Goal: Information Seeking & Learning: Learn about a topic

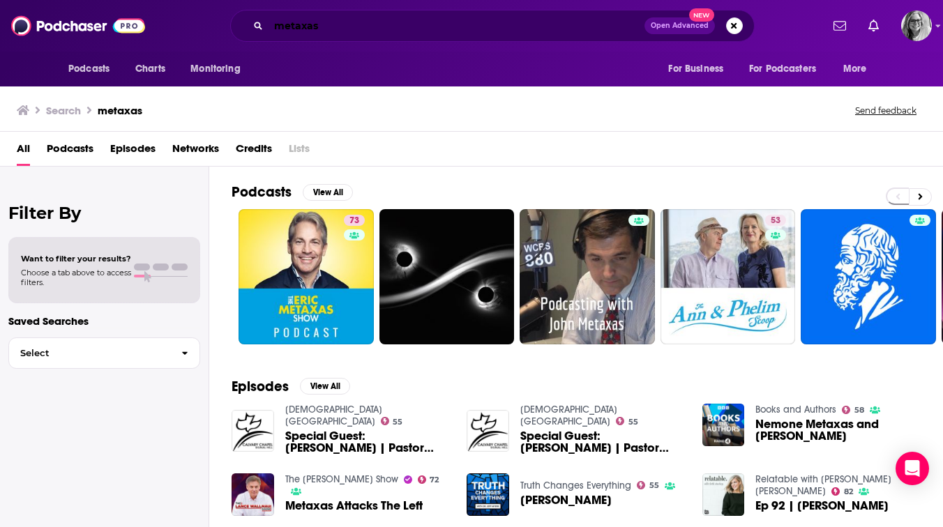
click at [293, 26] on input "metaxas" at bounding box center [456, 26] width 376 height 22
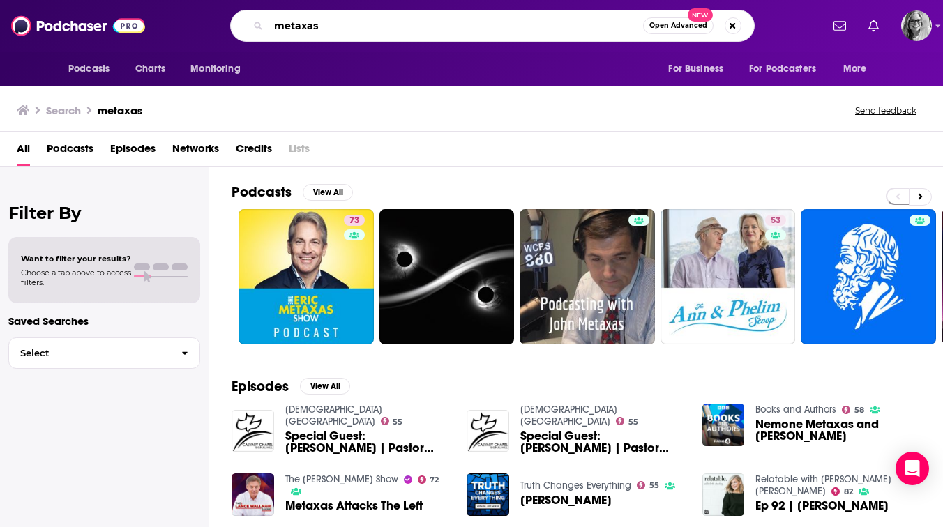
click at [293, 26] on input "metaxas" at bounding box center [455, 26] width 374 height 22
type input "boundless life"
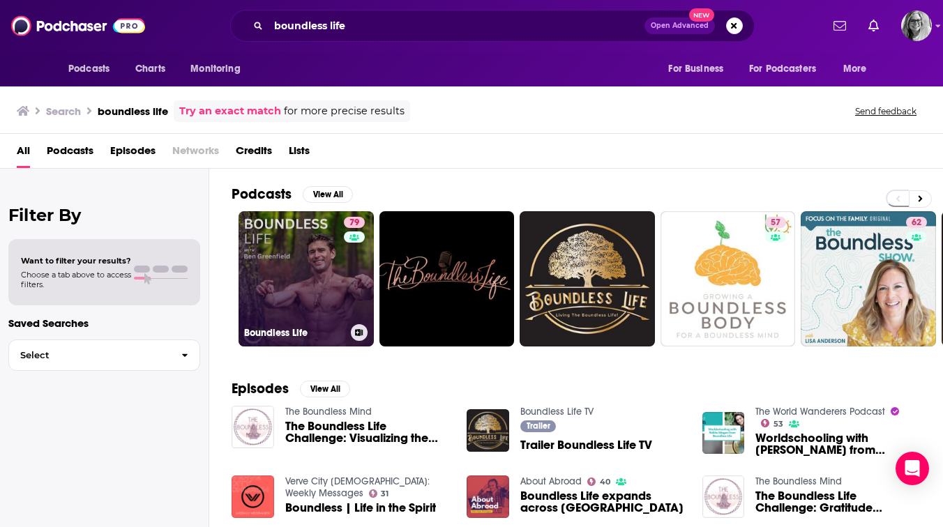
click at [310, 261] on link "79 Boundless Life" at bounding box center [305, 278] width 135 height 135
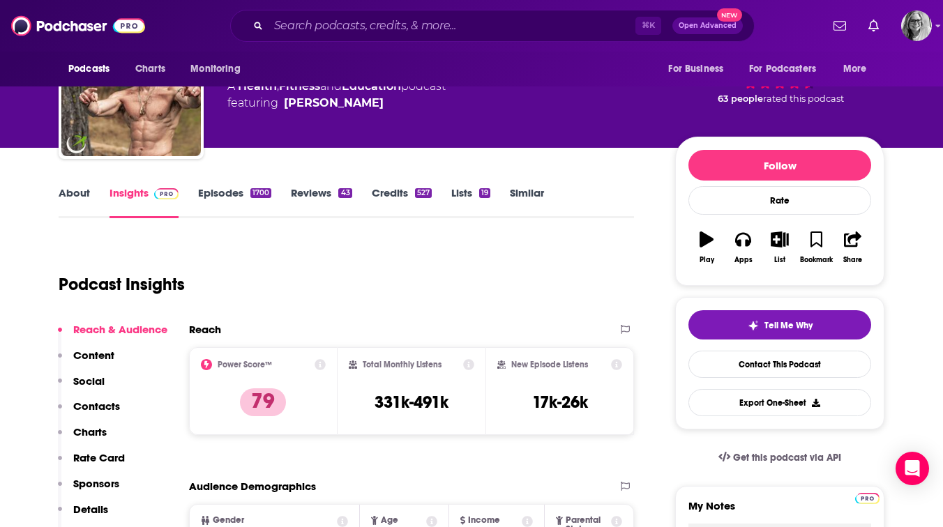
scroll to position [84, 0]
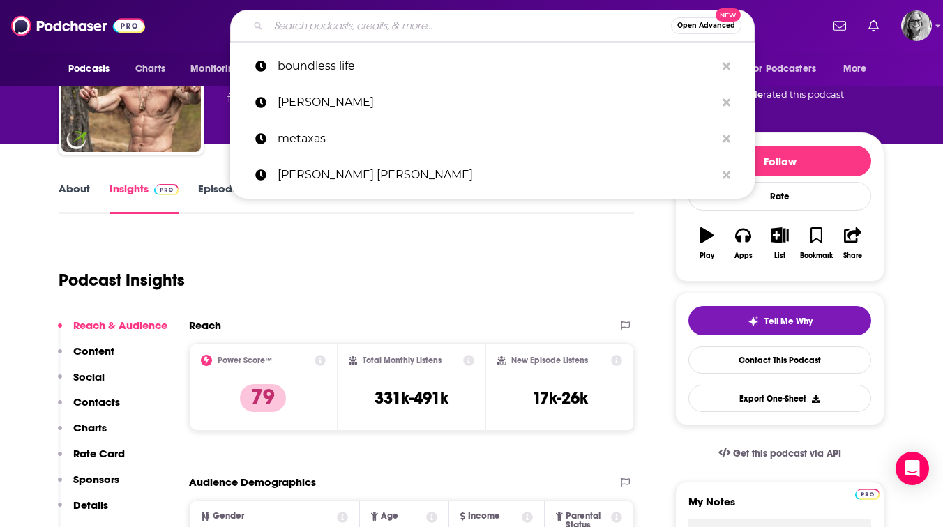
click at [345, 24] on input "Search podcasts, credits, & more..." at bounding box center [469, 26] width 402 height 22
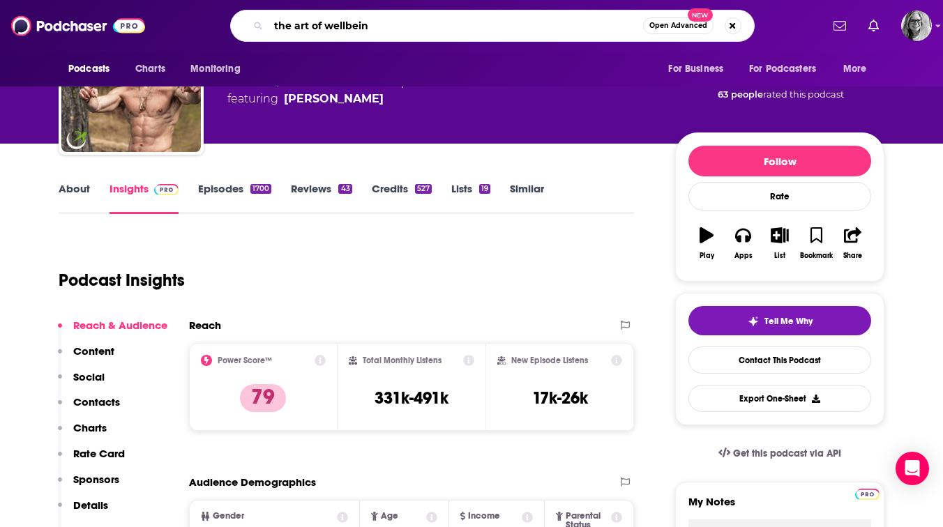
type input "the art of wellbeing"
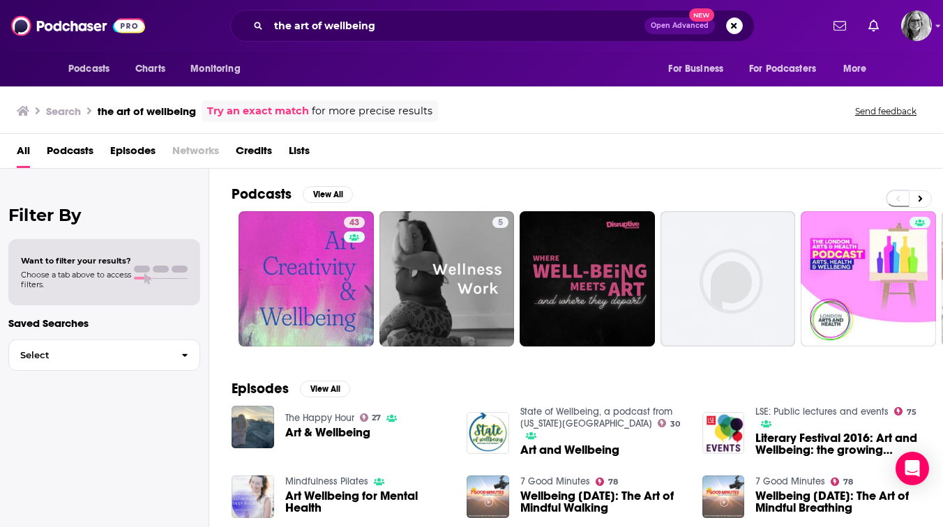
click at [68, 151] on span "Podcasts" at bounding box center [70, 153] width 47 height 29
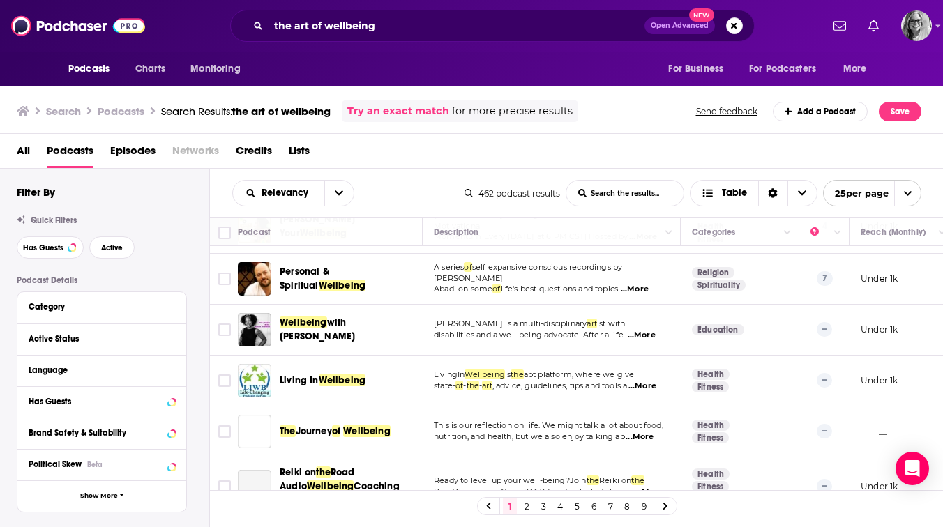
scroll to position [492, 0]
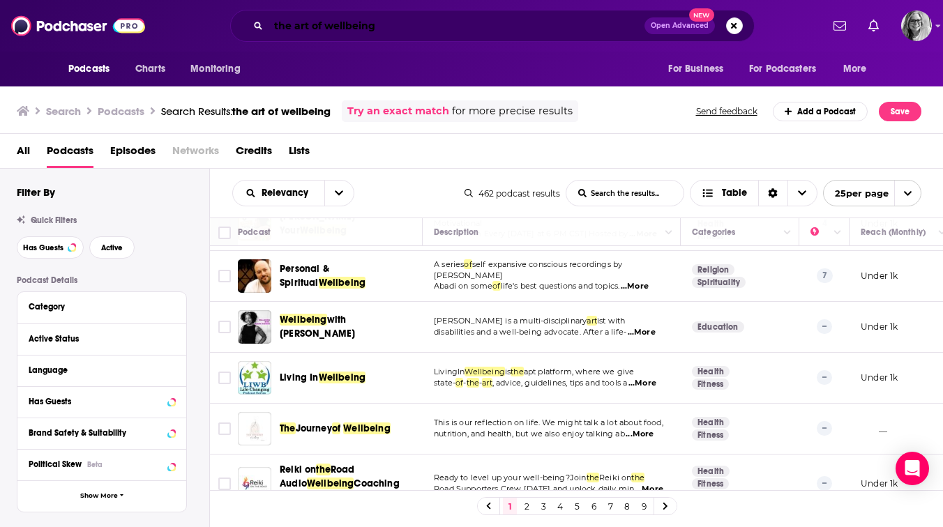
click at [400, 29] on input "the art of wellbeing" at bounding box center [456, 26] width 376 height 22
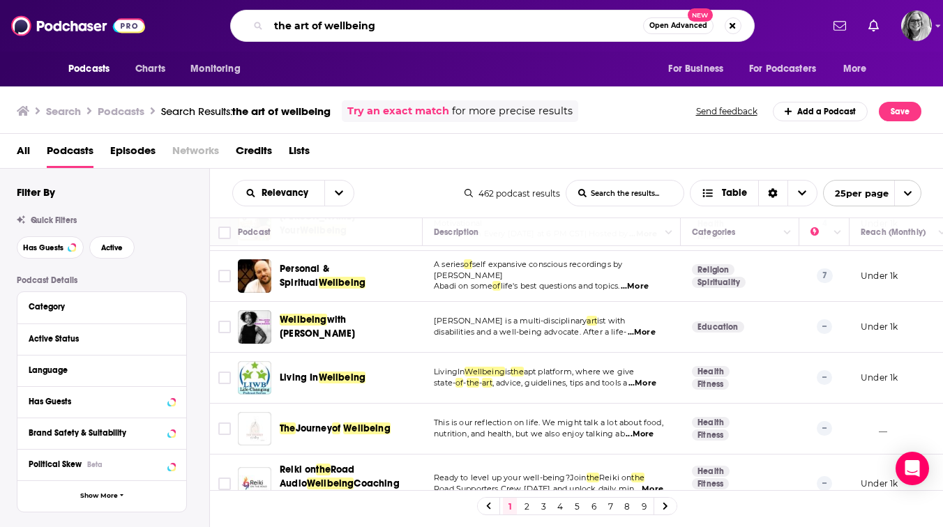
drag, startPoint x: 390, startPoint y: 26, endPoint x: 259, endPoint y: 18, distance: 130.6
click at [259, 19] on div "the art of wellbeing Open Advanced New" at bounding box center [492, 26] width 524 height 32
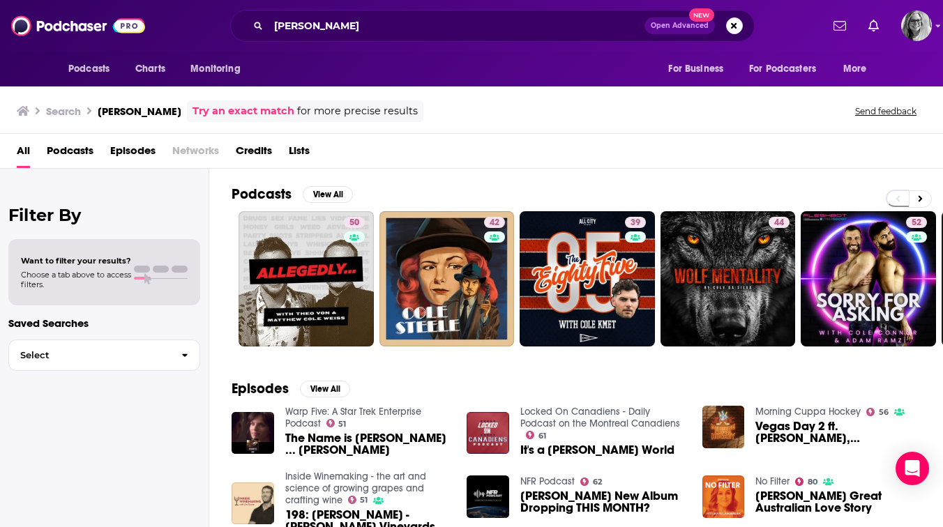
click at [72, 150] on span "Podcasts" at bounding box center [70, 153] width 47 height 29
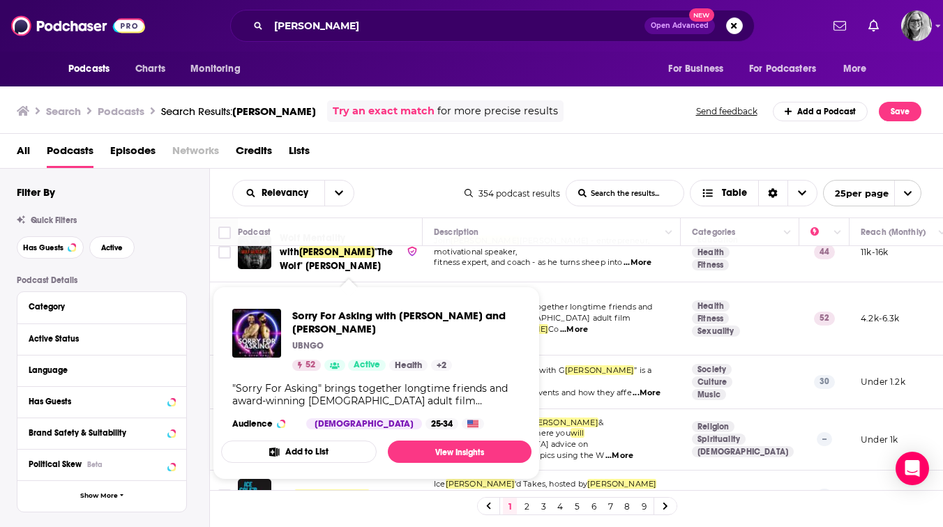
scroll to position [225, 0]
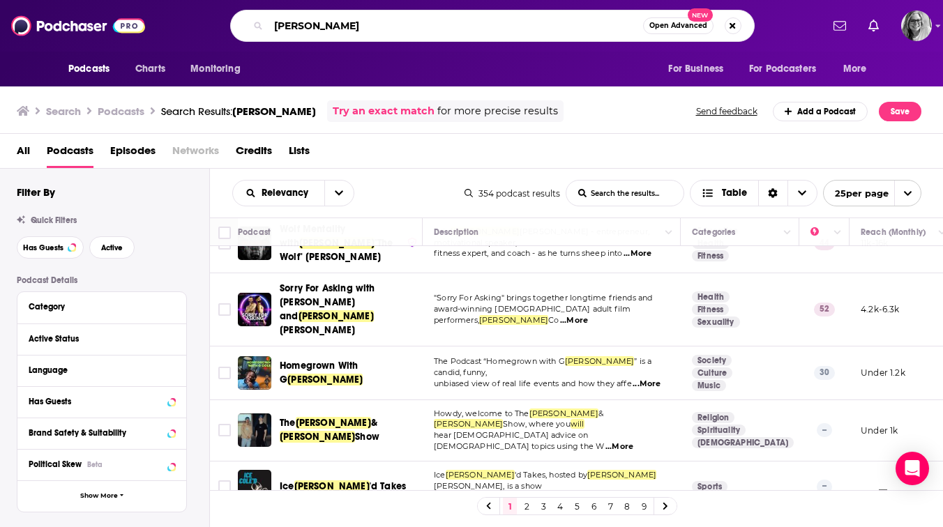
drag, startPoint x: 334, startPoint y: 26, endPoint x: 262, endPoint y: 24, distance: 71.8
click at [262, 24] on div "will [PERSON_NAME] Open Advanced New" at bounding box center [492, 26] width 524 height 32
type input "the art of being well"
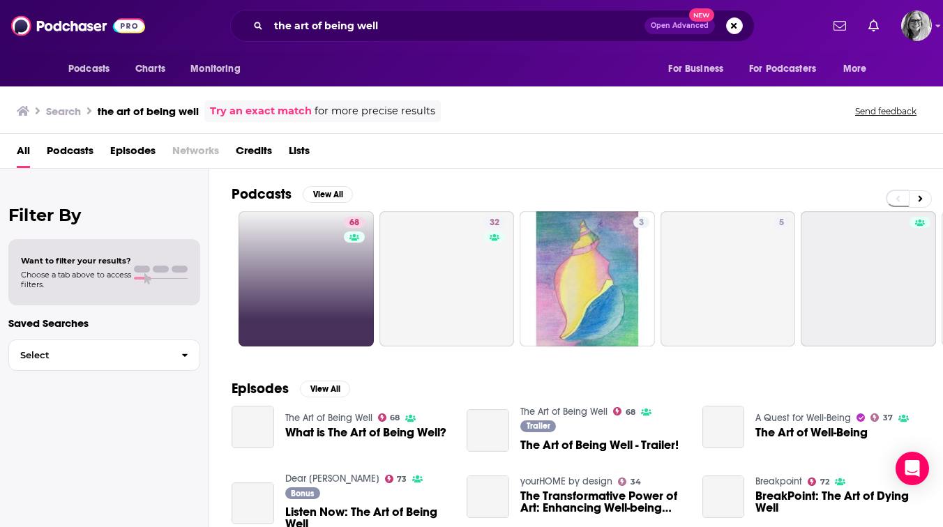
scroll to position [0, 1]
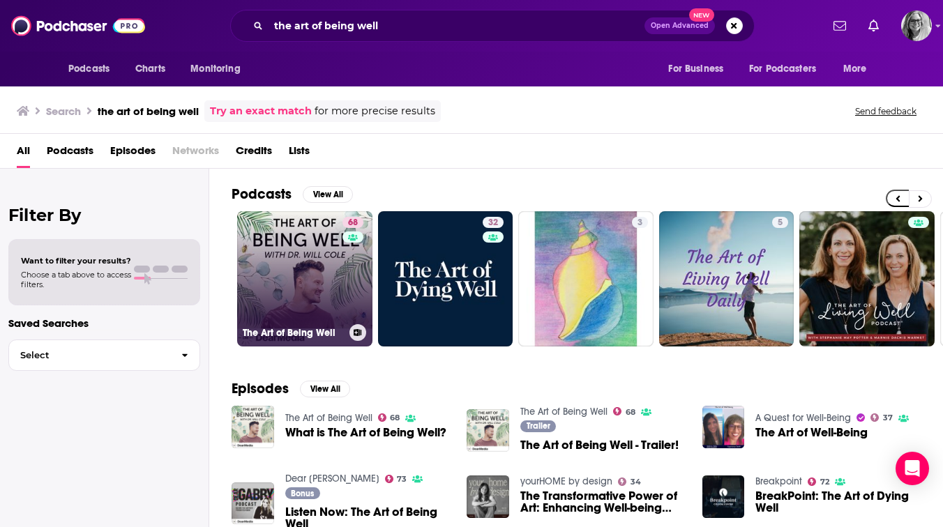
click at [309, 250] on link "68 The Art of Being Well" at bounding box center [304, 278] width 135 height 135
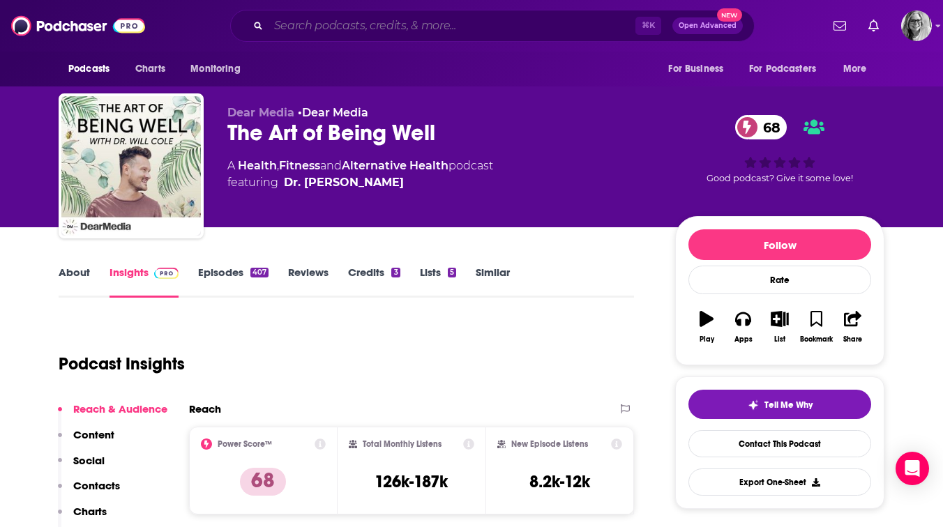
click at [324, 26] on input "Search podcasts, credits, & more..." at bounding box center [451, 26] width 367 height 22
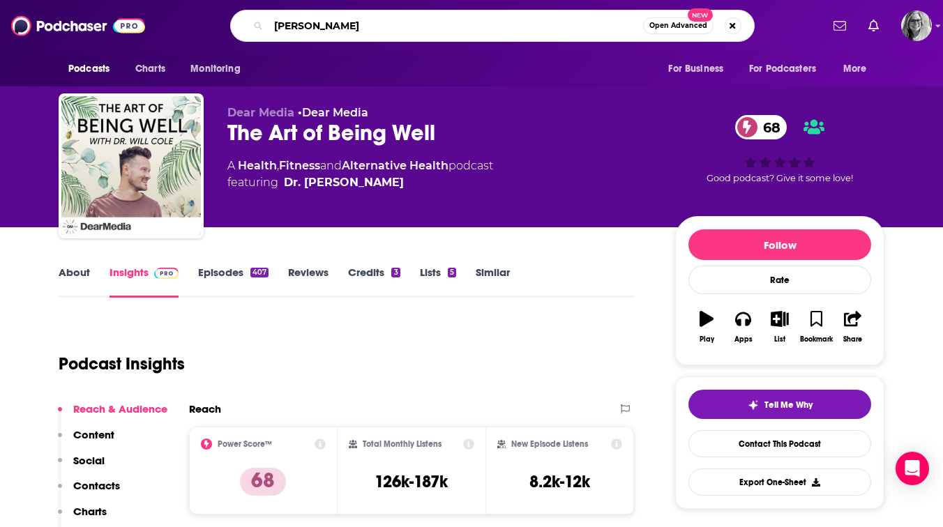
type input "[PERSON_NAME]"
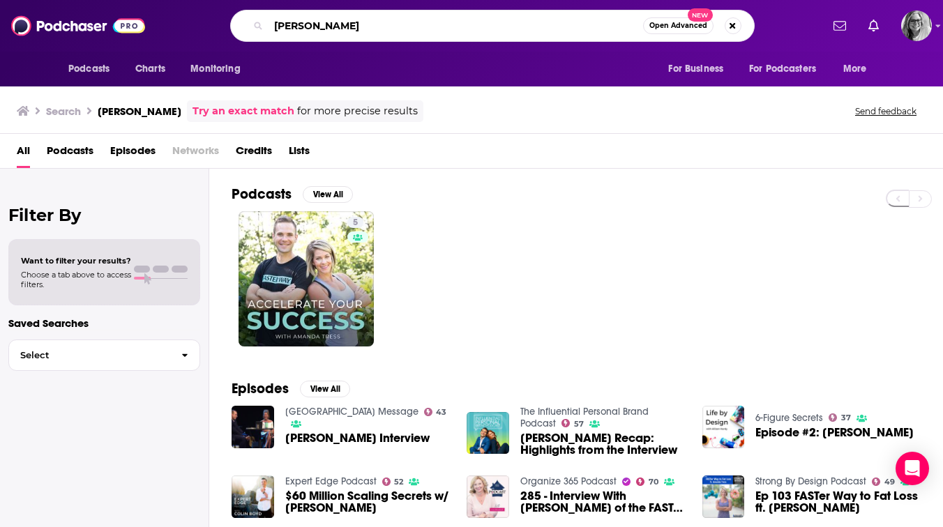
drag, startPoint x: 349, startPoint y: 24, endPoint x: 275, endPoint y: 24, distance: 74.6
click at [275, 24] on input "[PERSON_NAME]" at bounding box center [455, 26] width 374 height 22
type input "faster way to fatloss"
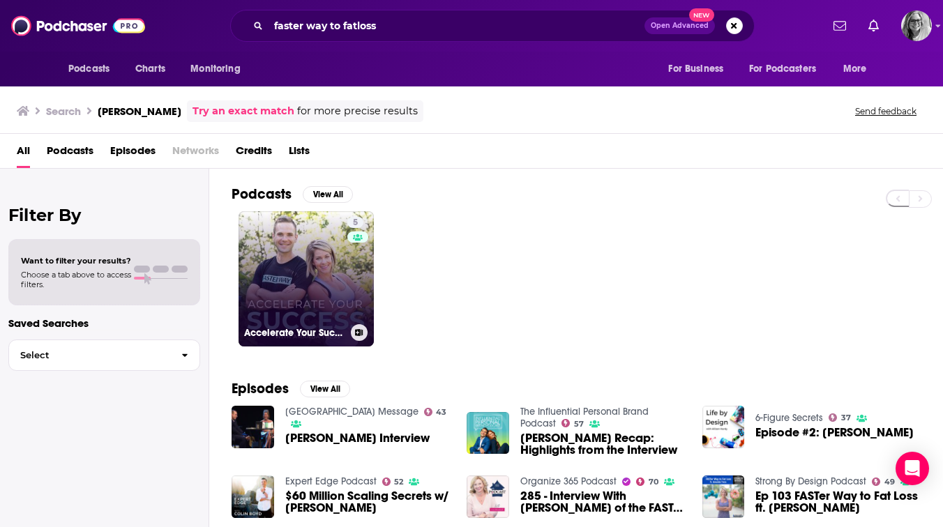
scroll to position [3, 0]
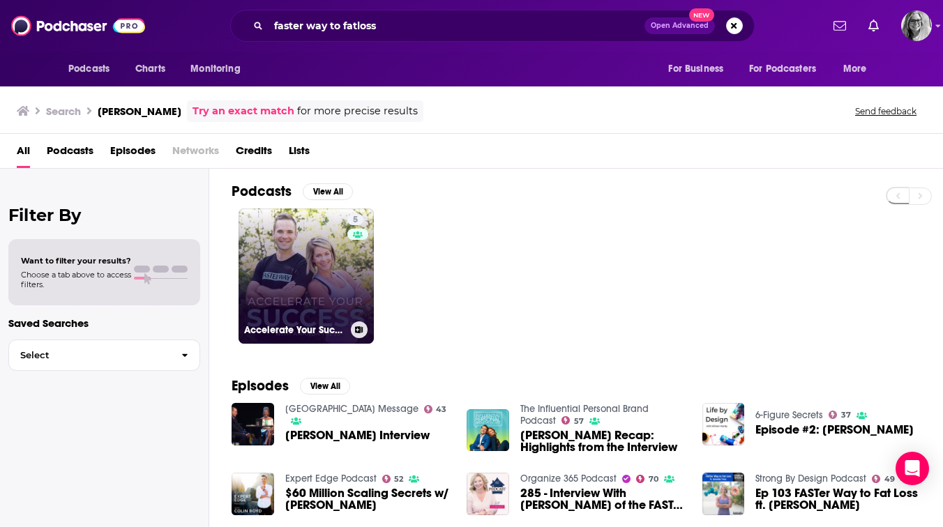
click at [284, 260] on link "5 Accelerate Your Success with [PERSON_NAME]" at bounding box center [305, 275] width 135 height 135
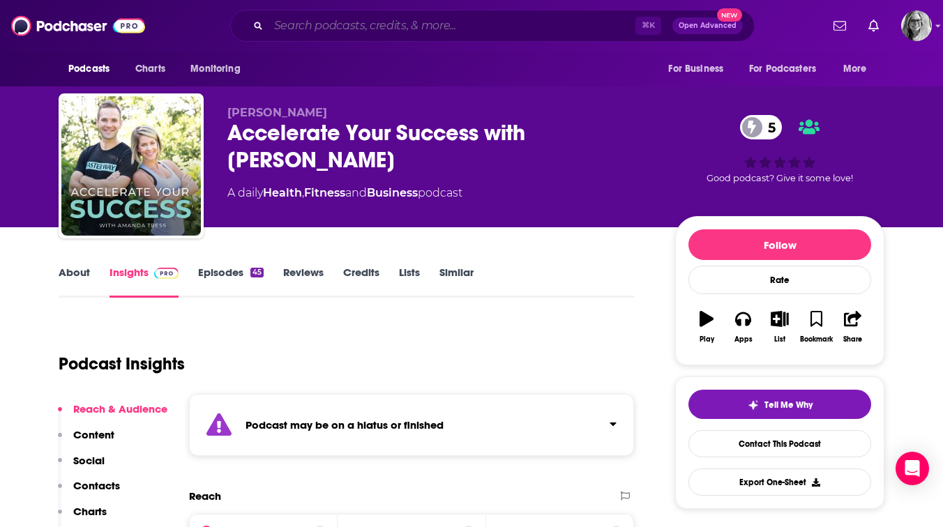
click at [333, 29] on input "Search podcasts, credits, & more..." at bounding box center [451, 26] width 367 height 22
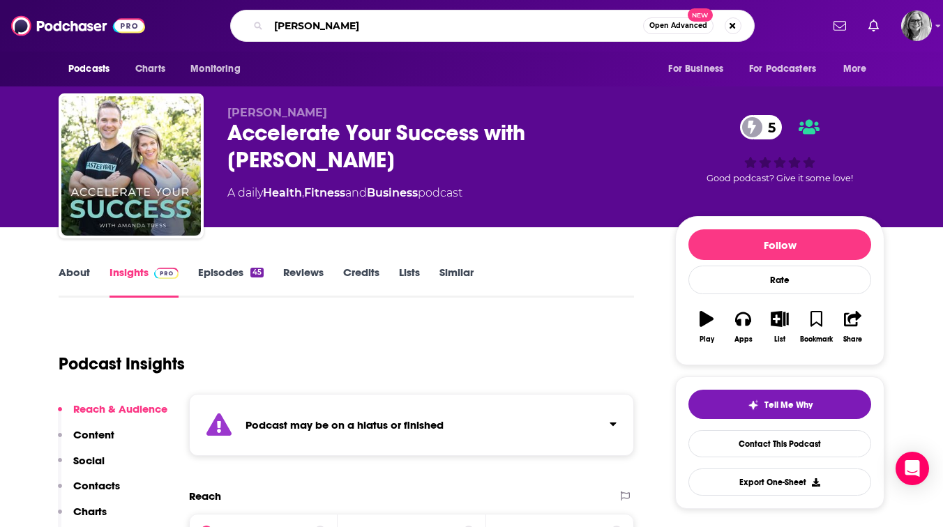
type input "[PERSON_NAME]"
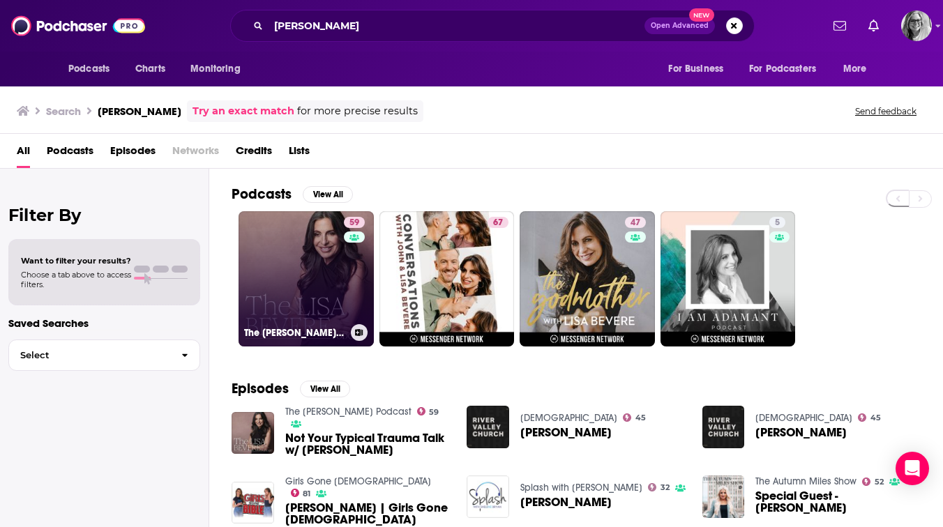
click at [301, 268] on link "59 The [PERSON_NAME] Podcast" at bounding box center [305, 278] width 135 height 135
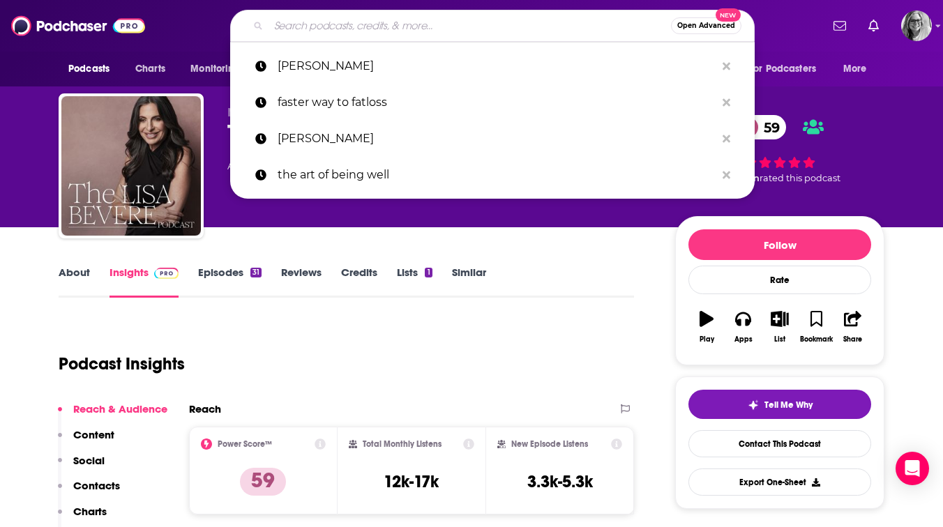
click at [350, 25] on input "Search podcasts, credits, & more..." at bounding box center [469, 26] width 402 height 22
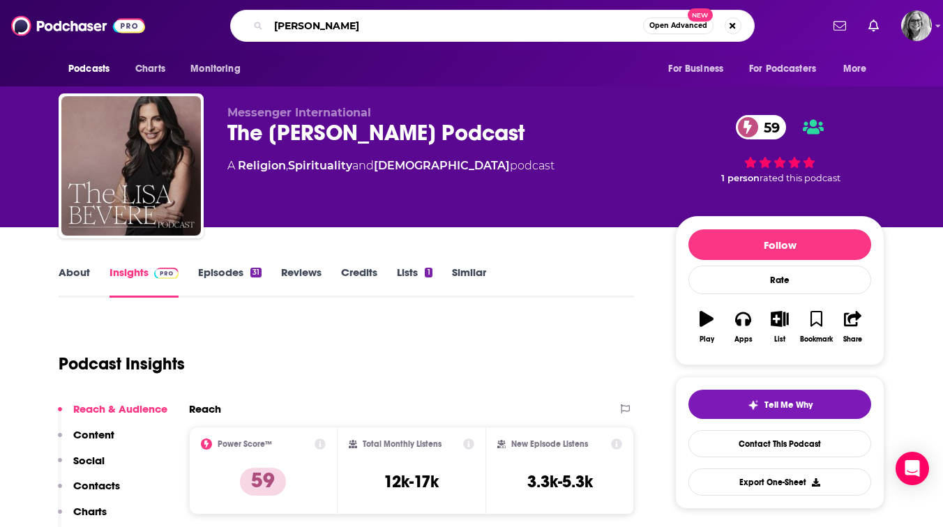
type input "[PERSON_NAME]"
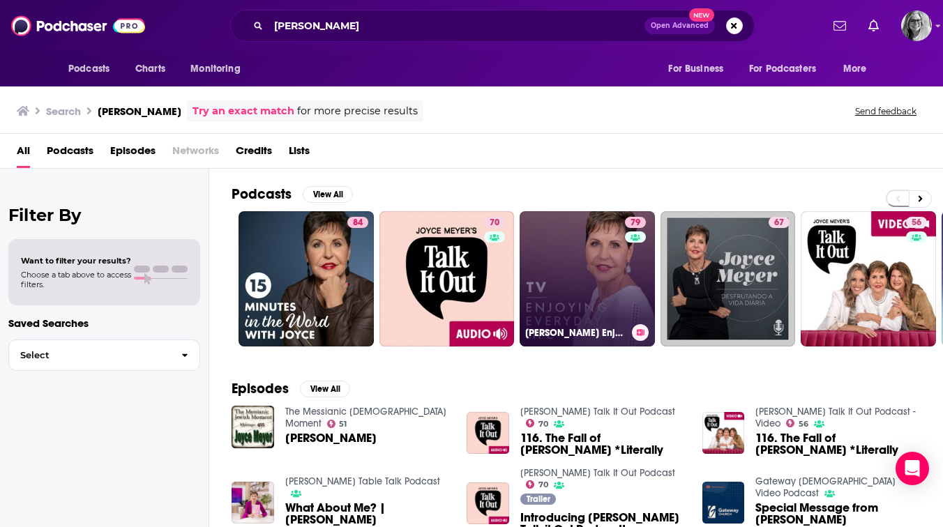
click at [570, 275] on link "79 [PERSON_NAME] Enjoying Everyday Life® TV Podcast" at bounding box center [586, 278] width 135 height 135
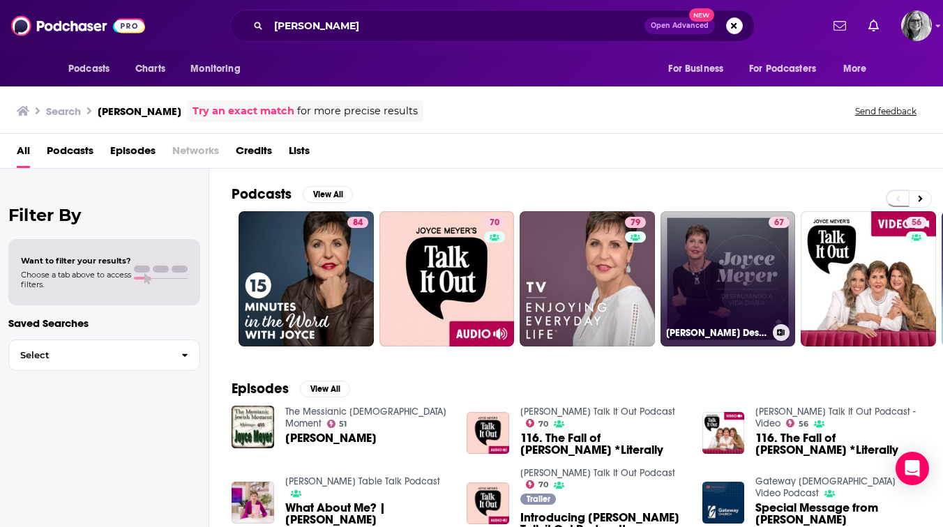
click at [714, 268] on link "67 [PERSON_NAME] Desfrutando a Vida Diária®" at bounding box center [727, 278] width 135 height 135
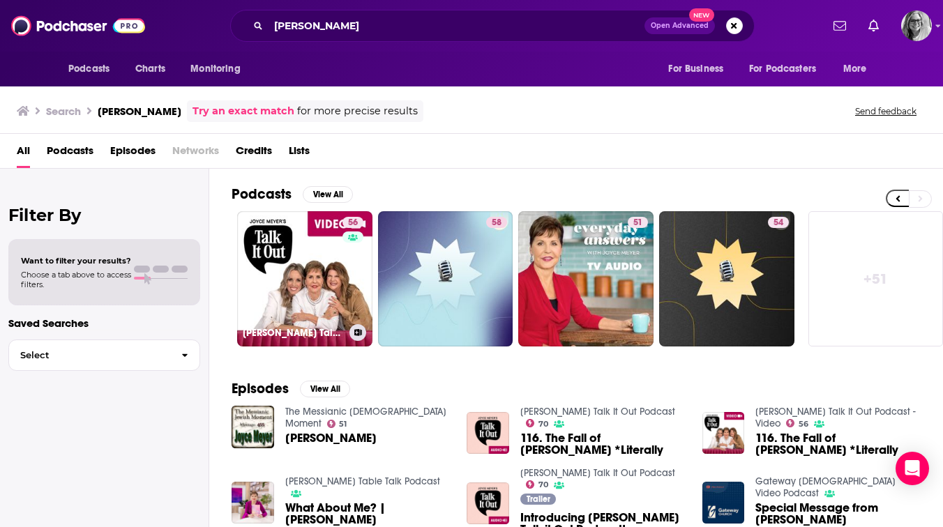
scroll to position [0, 570]
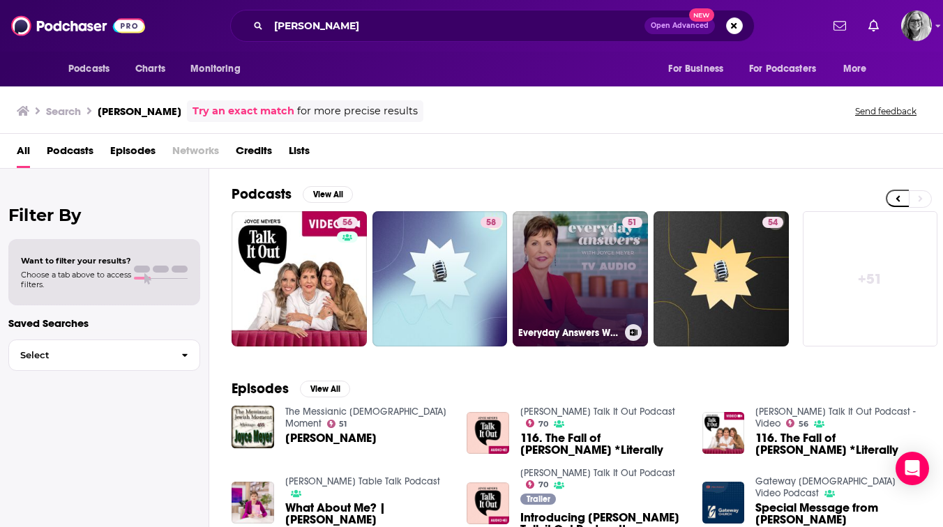
click at [550, 254] on link "51 Everyday Answers With [PERSON_NAME] Audio" at bounding box center [579, 278] width 135 height 135
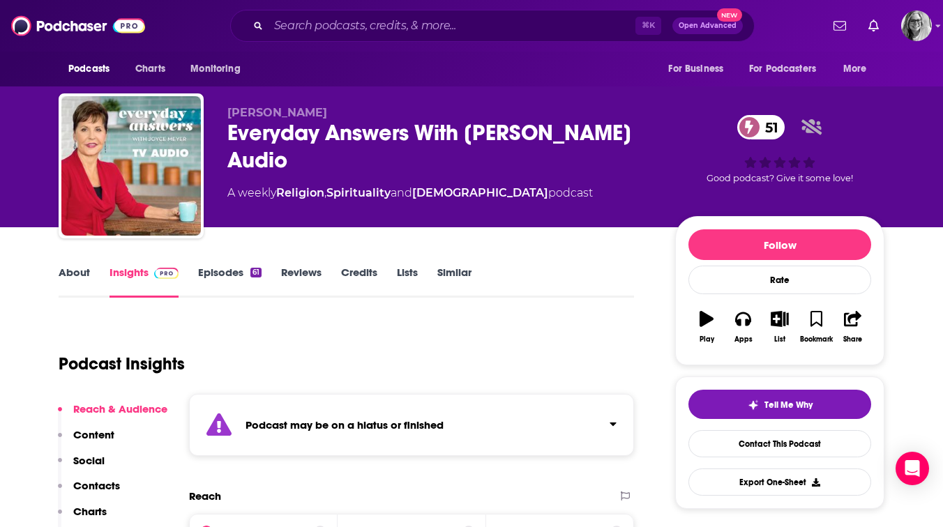
scroll to position [17, 0]
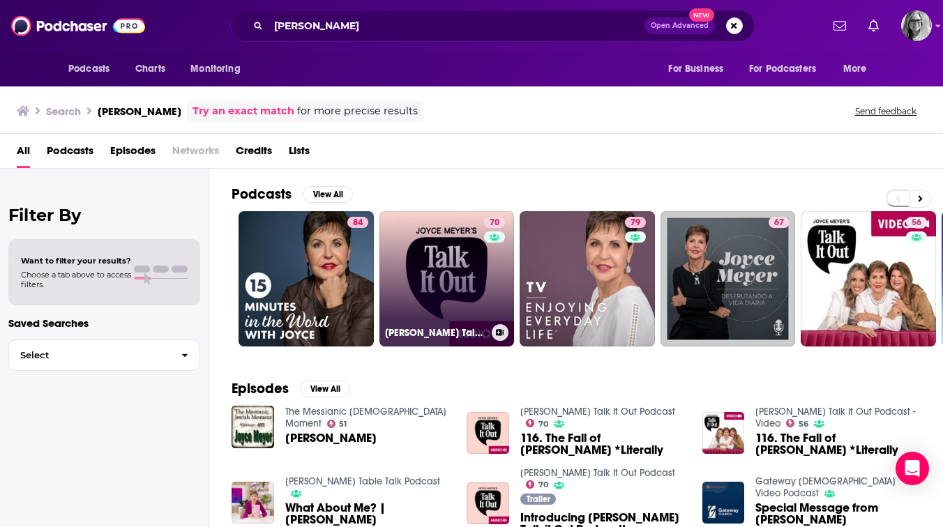
scroll to position [0, 10]
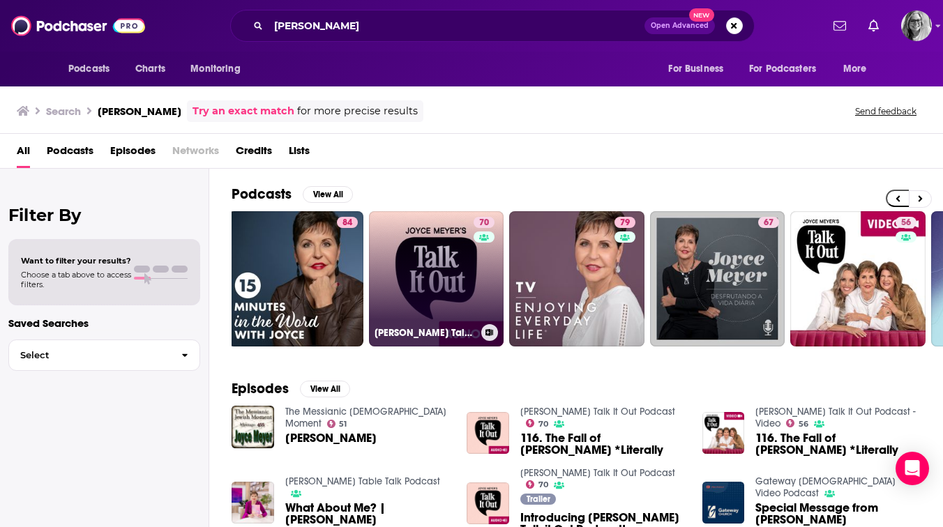
click at [444, 268] on link "70 [PERSON_NAME] Talk It Out Podcast" at bounding box center [436, 278] width 135 height 135
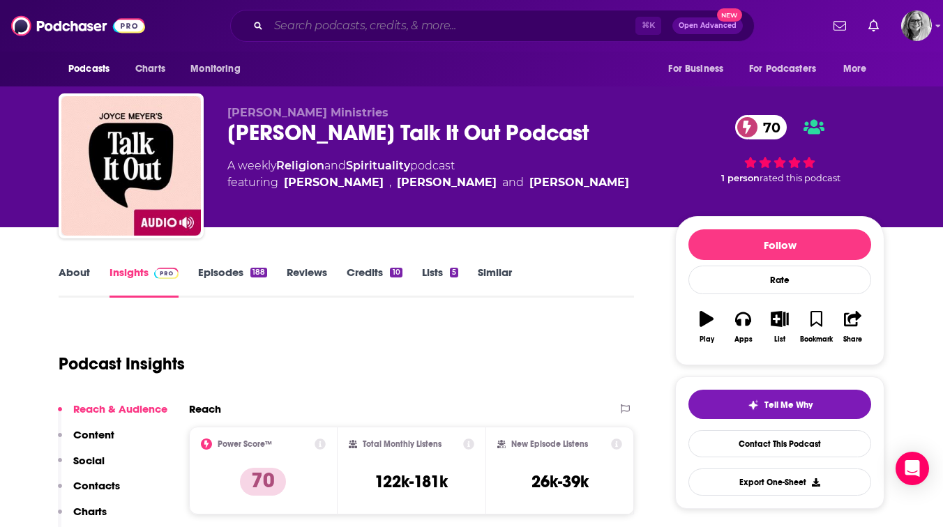
click at [303, 28] on input "Search podcasts, credits, & more..." at bounding box center [451, 26] width 367 height 22
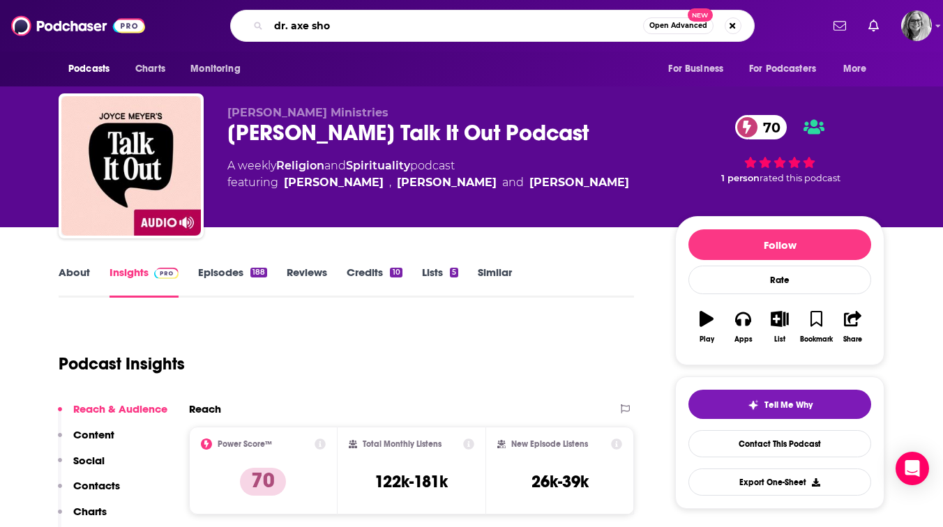
type input "dr. axe show"
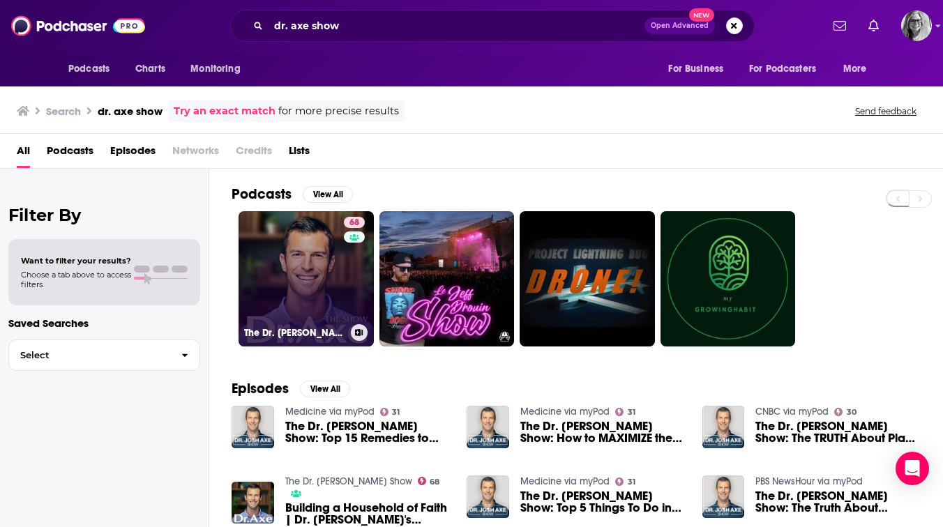
click at [321, 257] on link "68 The Dr. [PERSON_NAME] Show" at bounding box center [305, 278] width 135 height 135
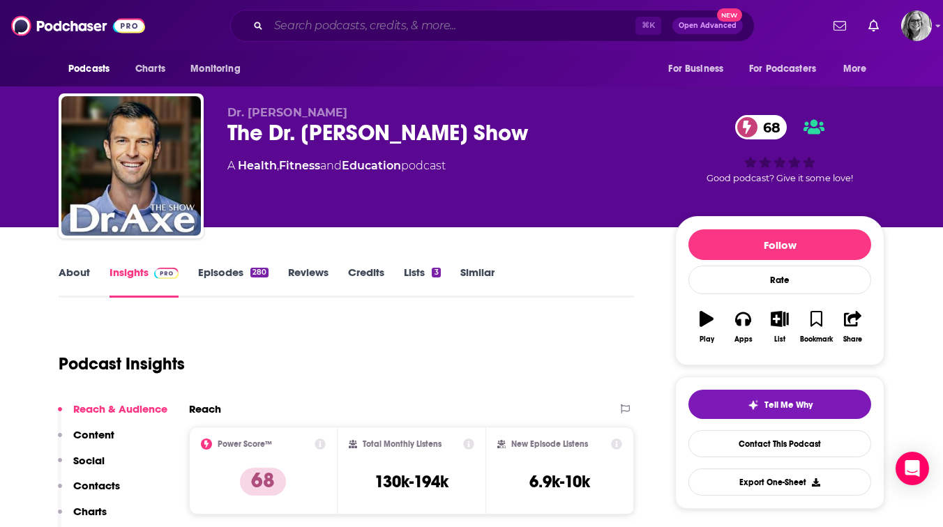
click at [432, 25] on input "Search podcasts, credits, & more..." at bounding box center [451, 26] width 367 height 22
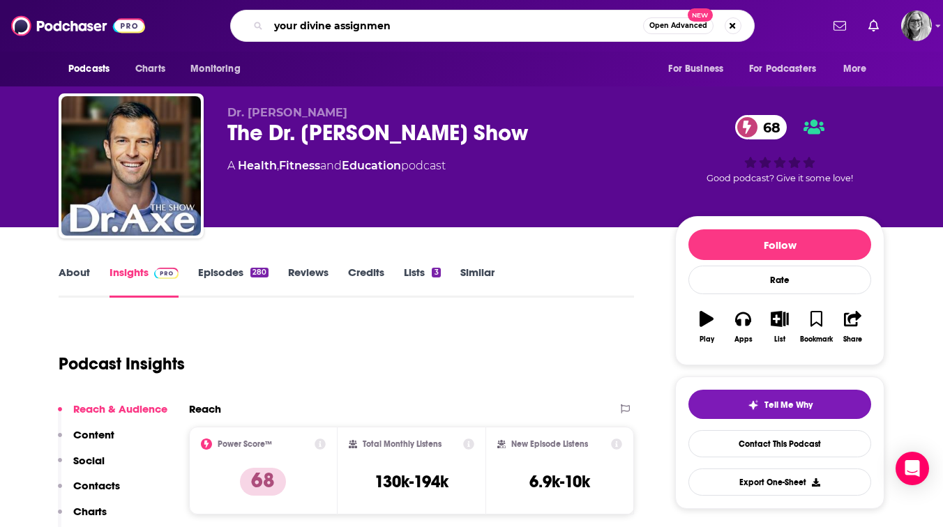
type input "your divine assignment"
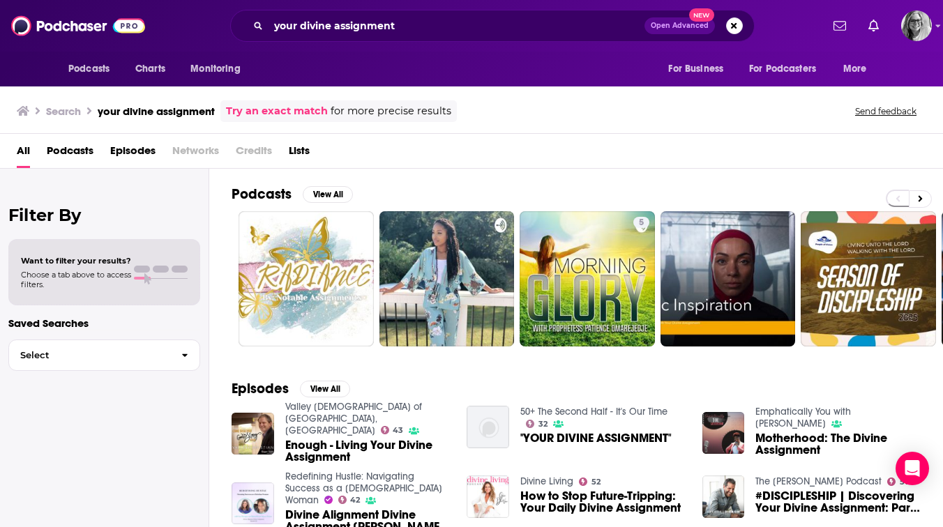
click at [81, 152] on span "Podcasts" at bounding box center [70, 153] width 47 height 29
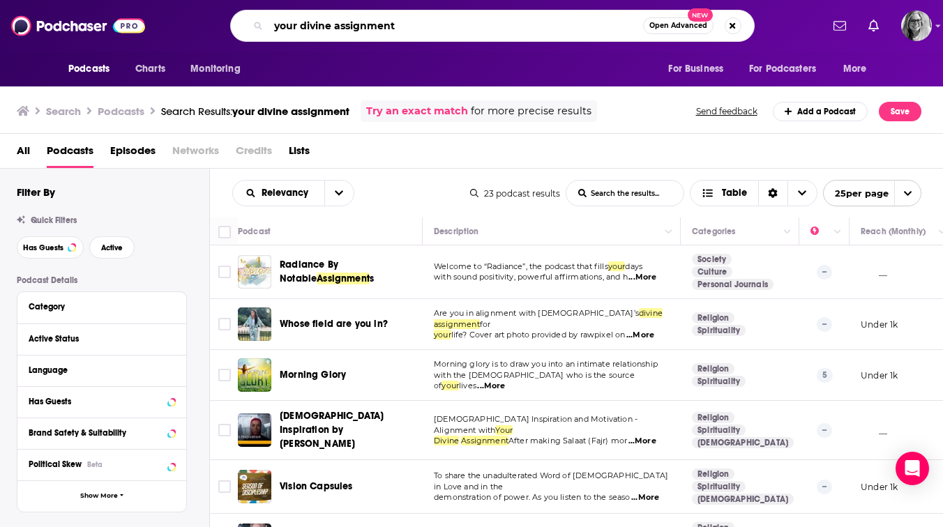
drag, startPoint x: 363, startPoint y: 22, endPoint x: 260, endPoint y: 19, distance: 102.6
click at [260, 19] on div "your divine assignment Open Advanced New" at bounding box center [492, 26] width 524 height 32
type input "[PERSON_NAME]"
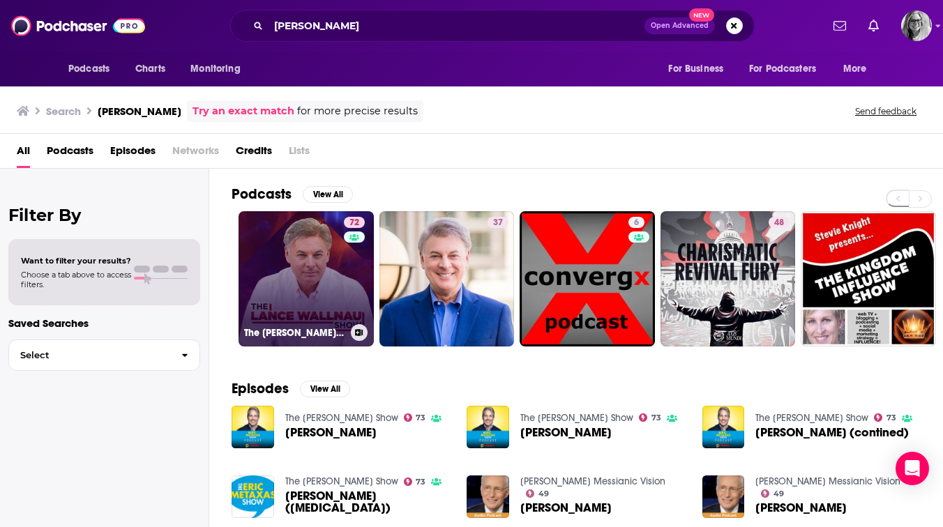
click at [289, 277] on link "72 The [PERSON_NAME] Show" at bounding box center [305, 278] width 135 height 135
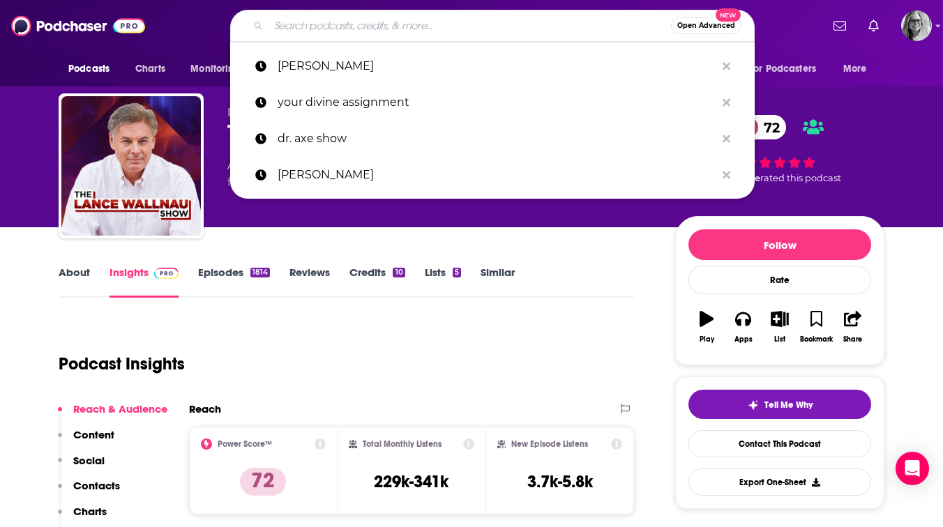
click at [393, 24] on input "Search podcasts, credits, & more..." at bounding box center [469, 26] width 402 height 22
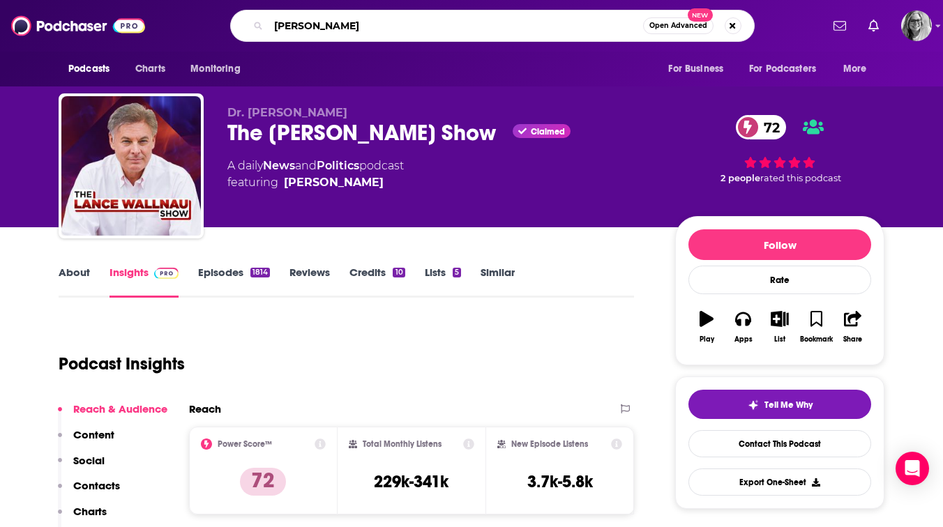
type input "[PERSON_NAME]"
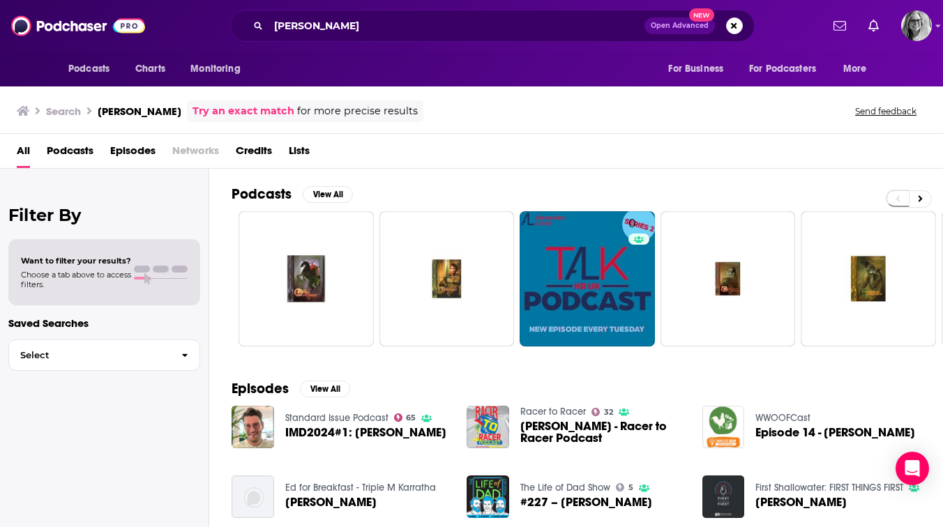
click at [68, 155] on span "Podcasts" at bounding box center [70, 153] width 47 height 29
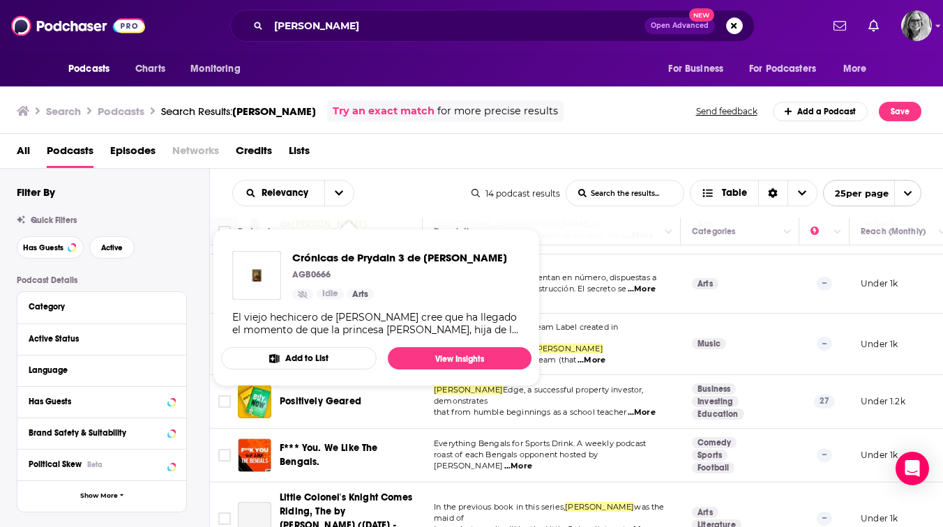
scroll to position [290, 0]
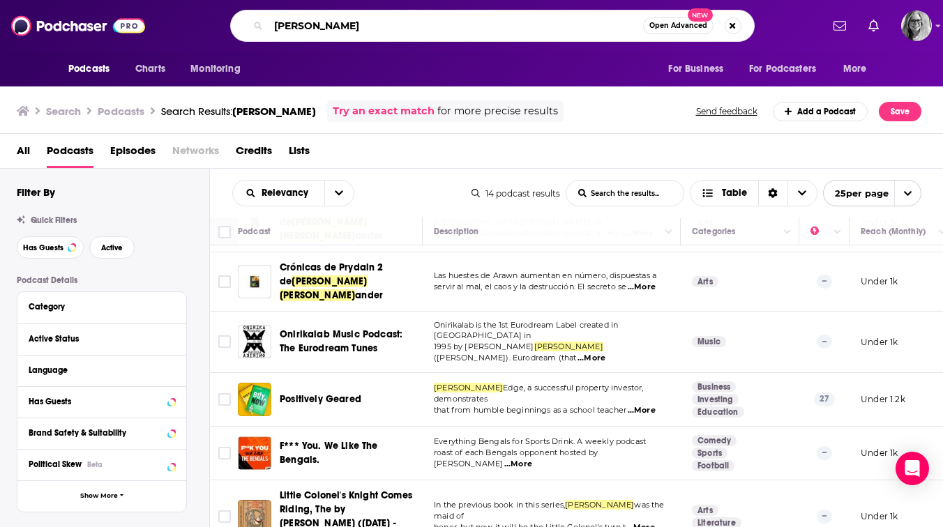
drag, startPoint x: 332, startPoint y: 27, endPoint x: 258, endPoint y: 21, distance: 74.2
click at [259, 21] on div "[PERSON_NAME] Open Advanced New" at bounding box center [492, 26] width 524 height 32
type input "using memories to heal"
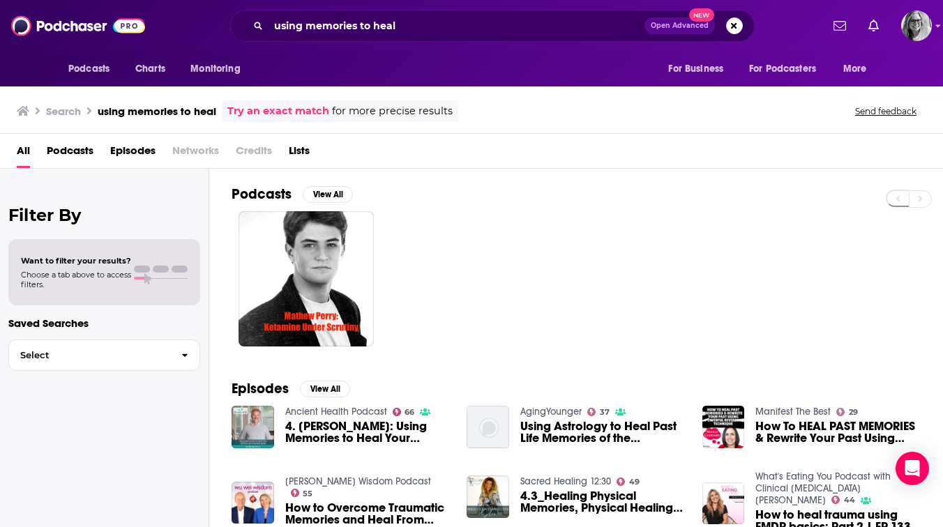
click at [67, 149] on span "Podcasts" at bounding box center [70, 153] width 47 height 29
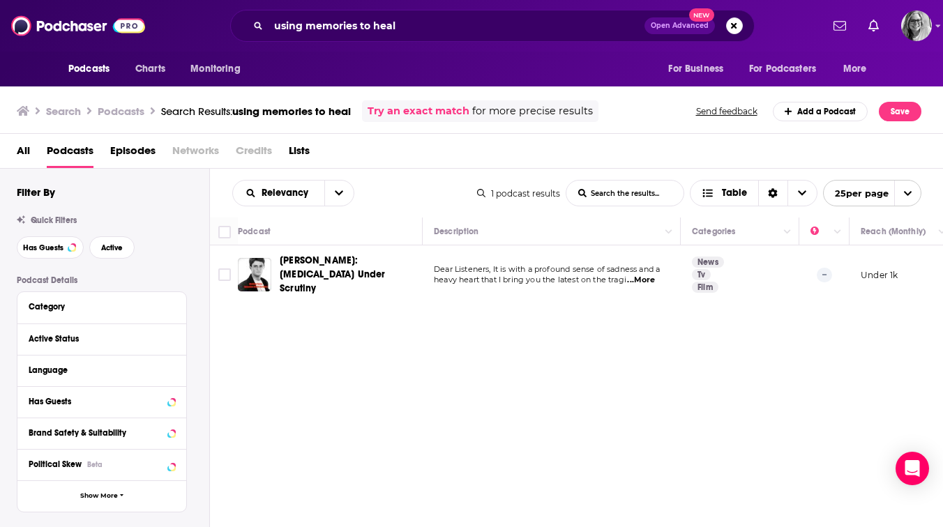
click at [651, 278] on span "...More" at bounding box center [641, 280] width 28 height 11
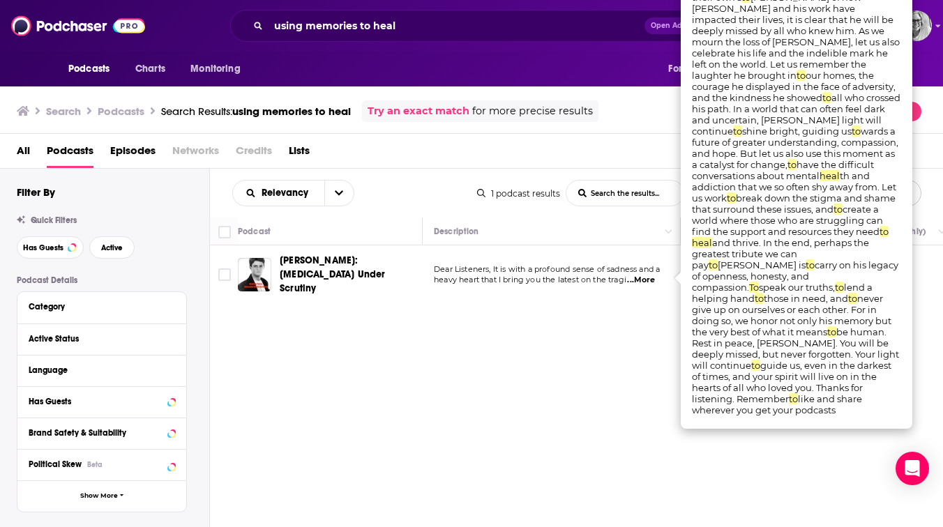
click at [648, 277] on span "...More" at bounding box center [641, 280] width 28 height 11
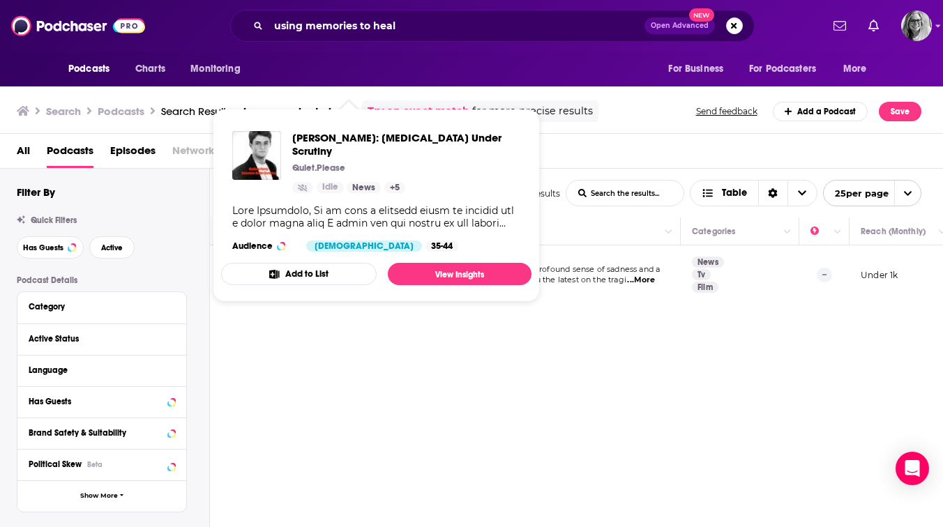
click at [296, 265] on button "Add to List" at bounding box center [298, 274] width 155 height 22
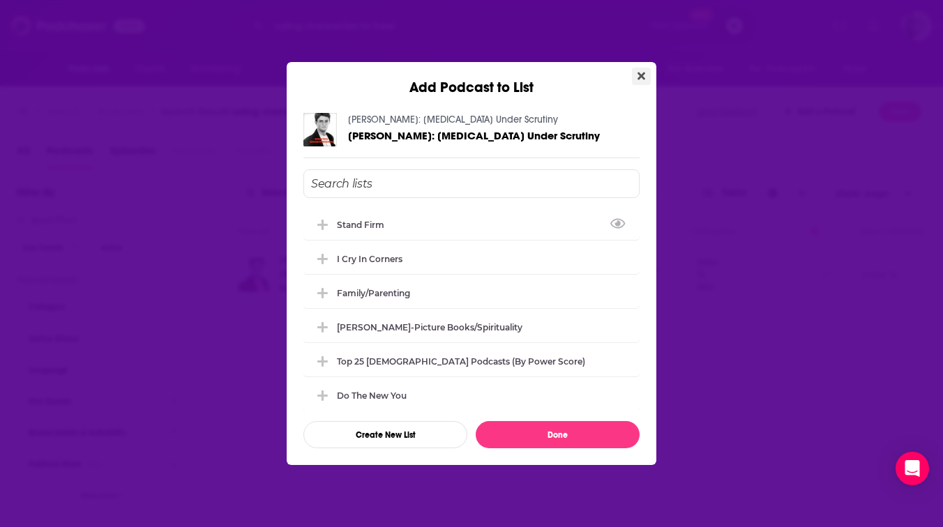
click at [637, 71] on icon "Close" at bounding box center [641, 75] width 8 height 11
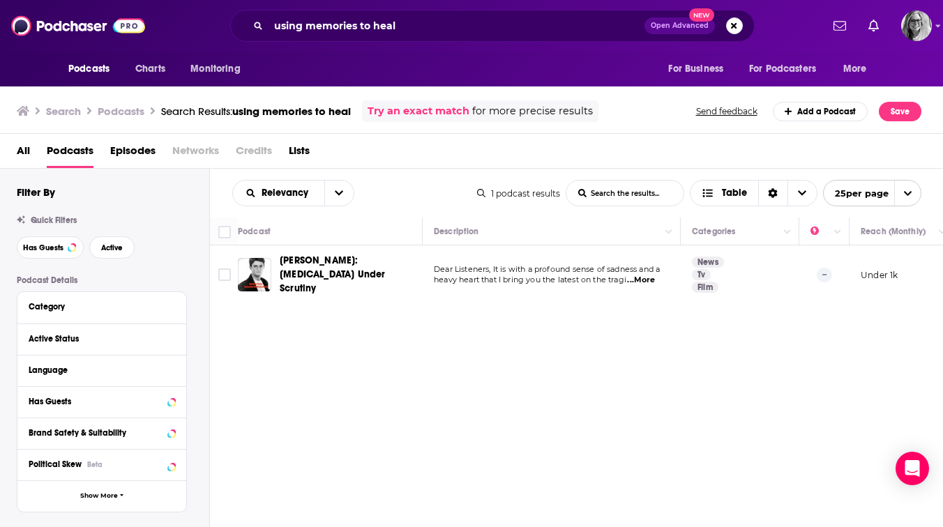
click at [21, 149] on span "All" at bounding box center [23, 153] width 13 height 29
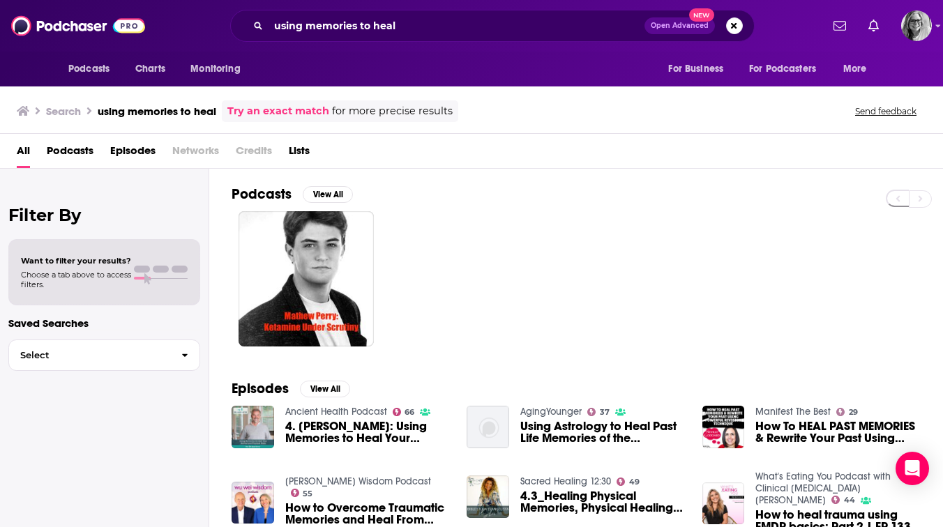
click at [349, 429] on span "4. [PERSON_NAME]: Using Memories to Heal Your Mental and Physical State" at bounding box center [367, 432] width 165 height 24
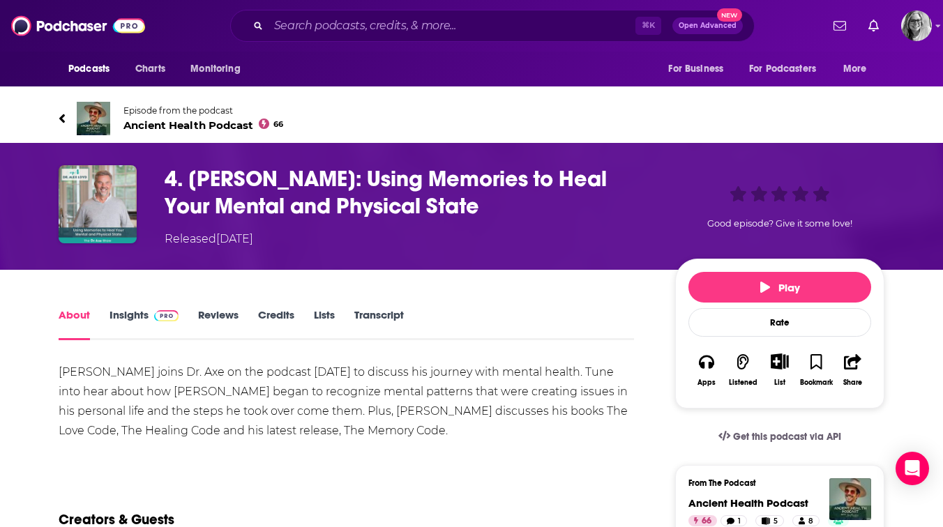
click at [126, 315] on link "Insights" at bounding box center [143, 324] width 69 height 32
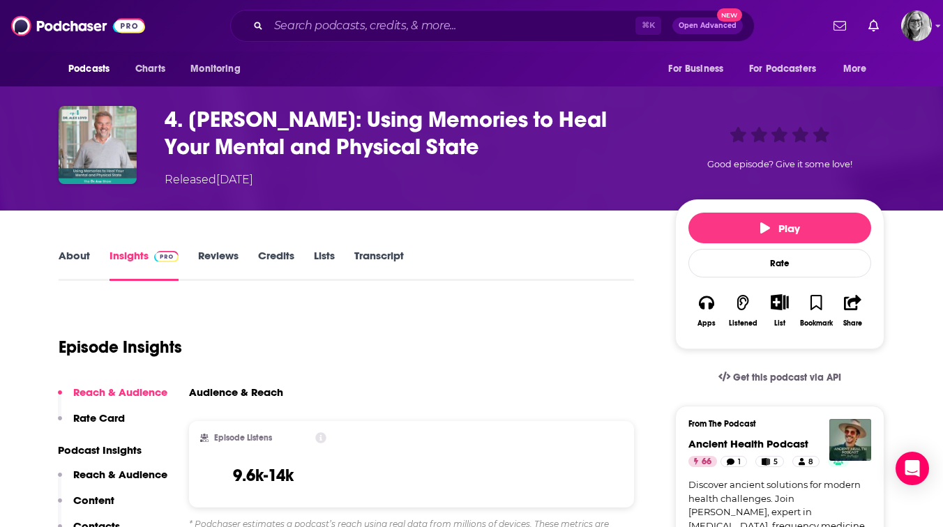
scroll to position [54, 0]
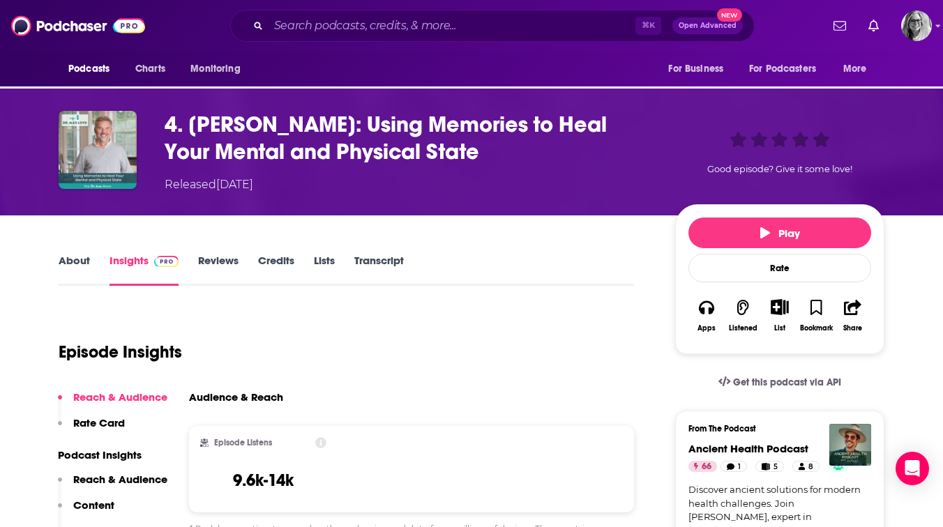
click at [75, 260] on link "About" at bounding box center [74, 270] width 31 height 32
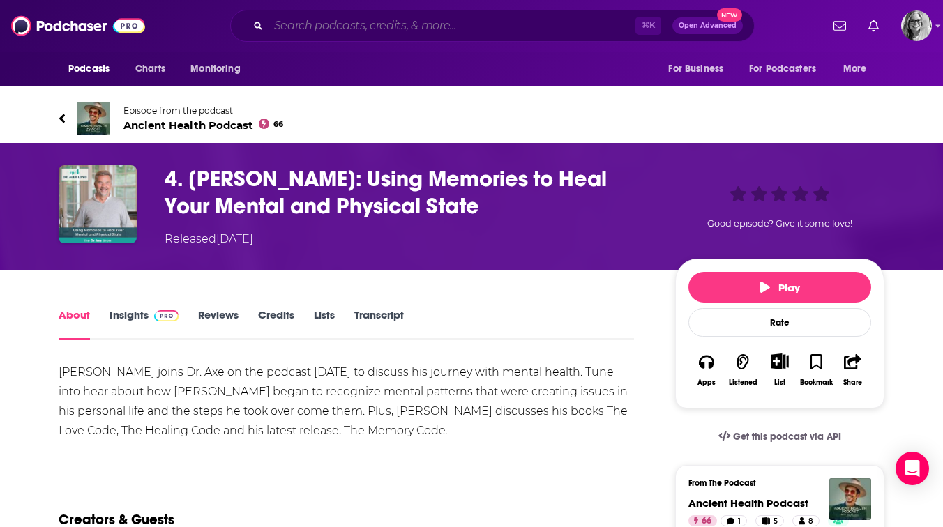
click at [380, 24] on input "Search podcasts, credits, & more..." at bounding box center [451, 26] width 367 height 22
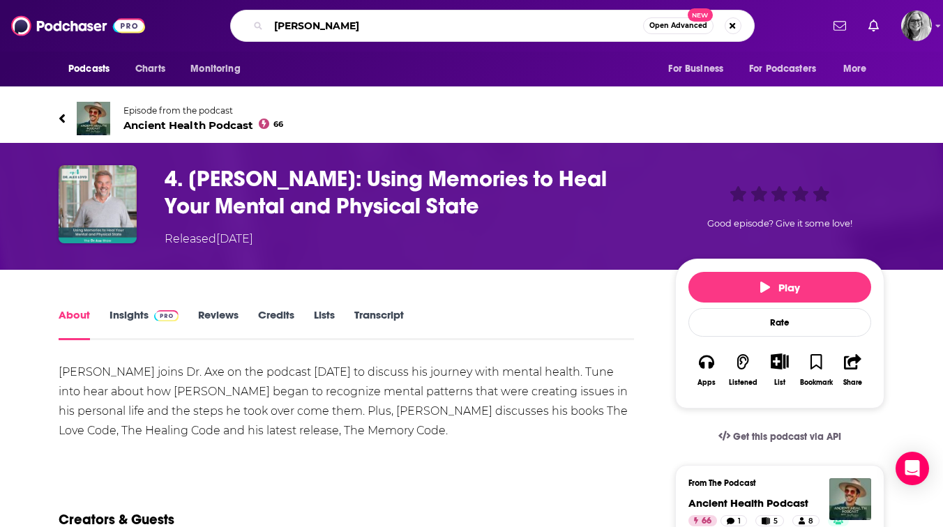
type input "[PERSON_NAME]"
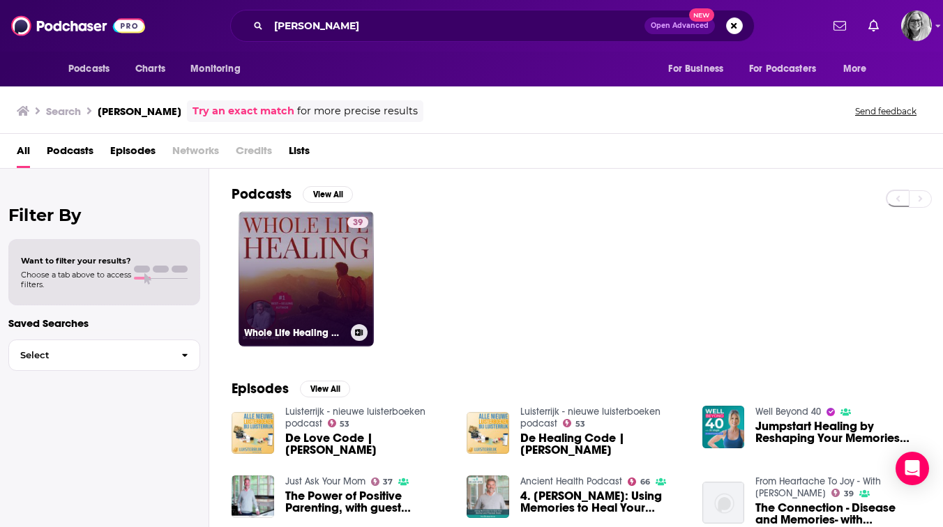
click at [272, 253] on link "39 Whole Life Healing w/ [PERSON_NAME]" at bounding box center [305, 278] width 135 height 135
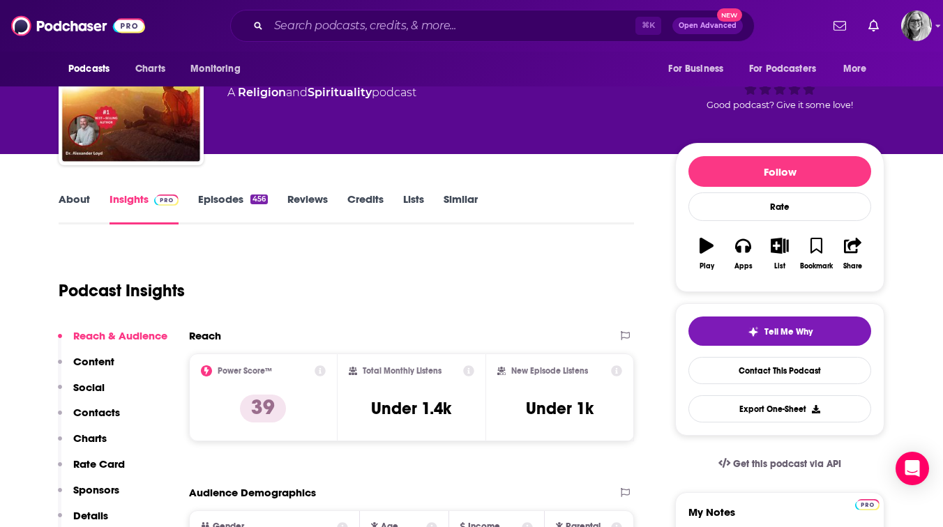
scroll to position [74, 0]
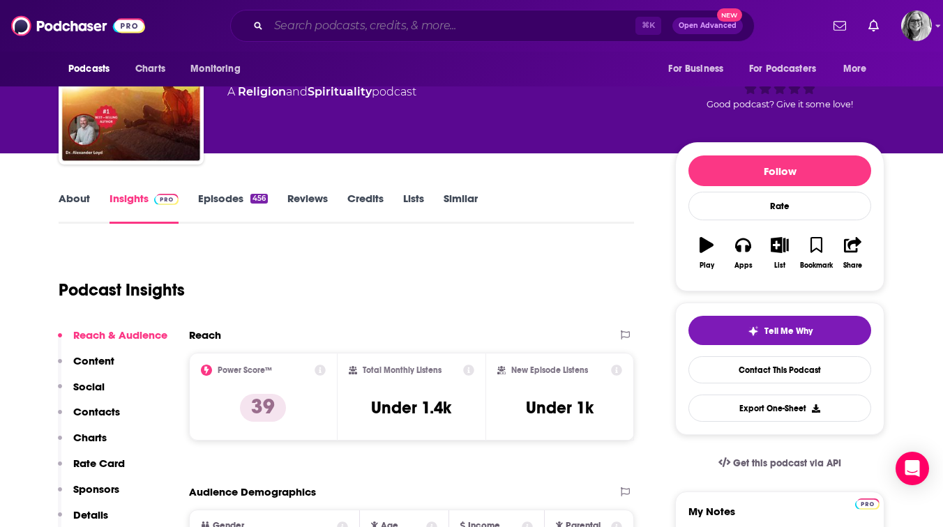
click at [370, 24] on input "Search podcasts, credits, & more..." at bounding box center [451, 26] width 367 height 22
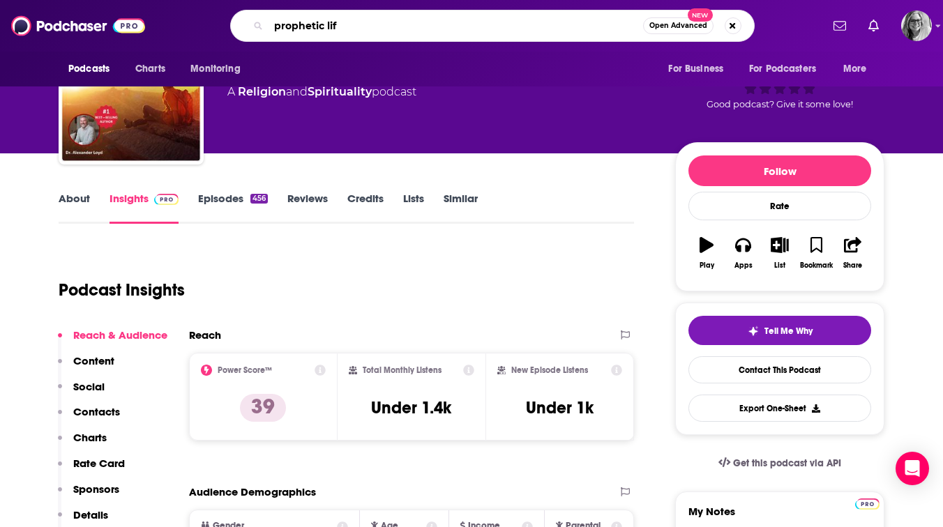
type input "prophetic life"
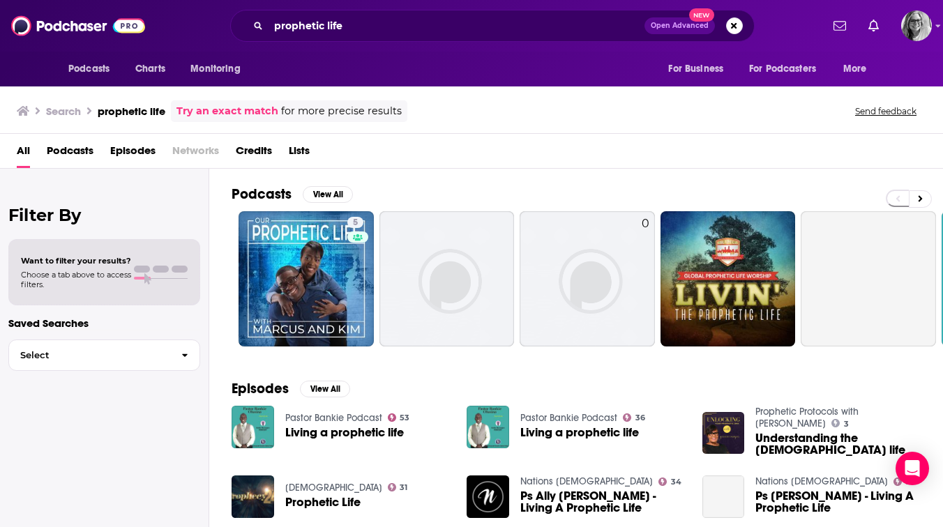
click at [79, 151] on span "Podcasts" at bounding box center [70, 153] width 47 height 29
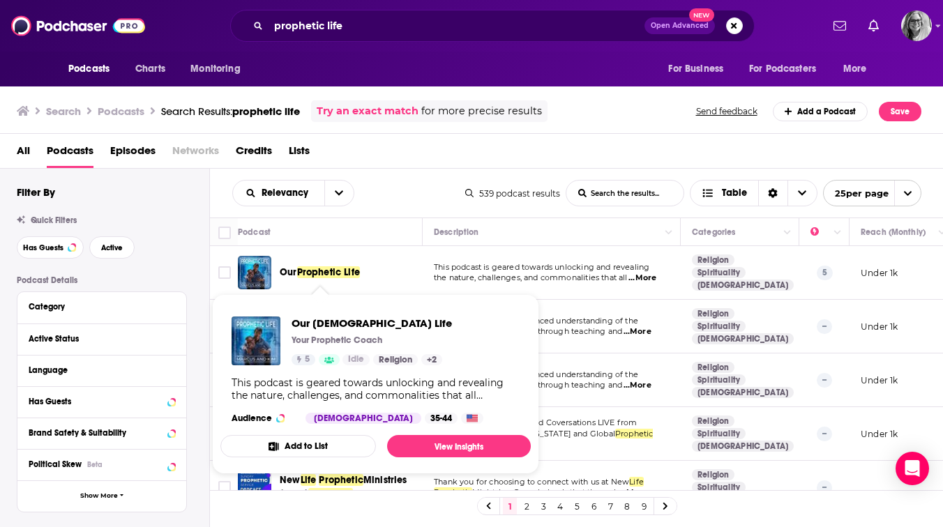
click at [321, 273] on span "Prophetic Life" at bounding box center [328, 272] width 63 height 12
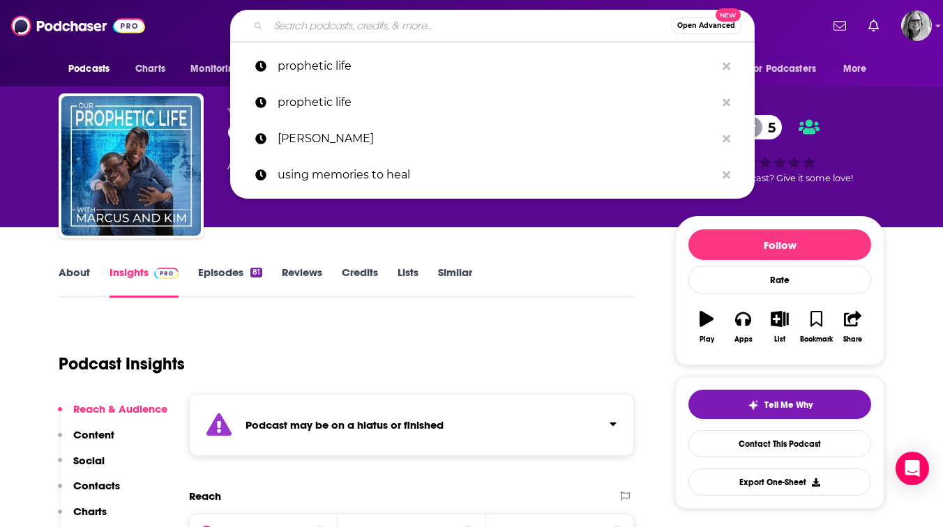
click at [370, 27] on input "Search podcasts, credits, & more..." at bounding box center [469, 26] width 402 height 22
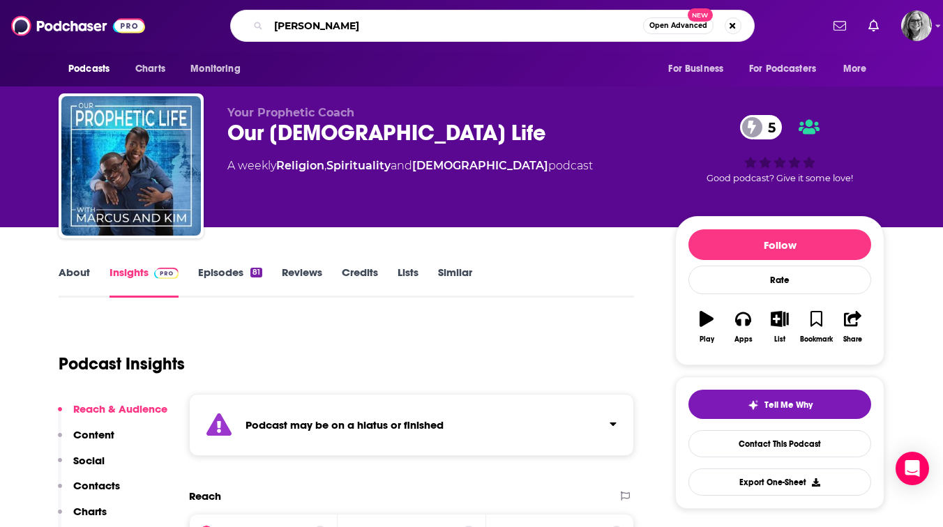
type input "[PERSON_NAME]"
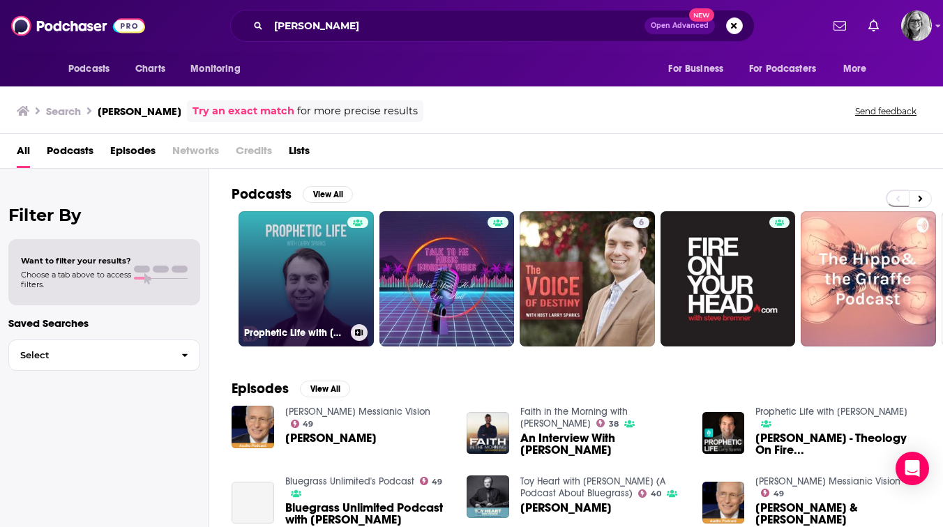
click at [280, 262] on link "Prophetic Life with [PERSON_NAME]" at bounding box center [305, 278] width 135 height 135
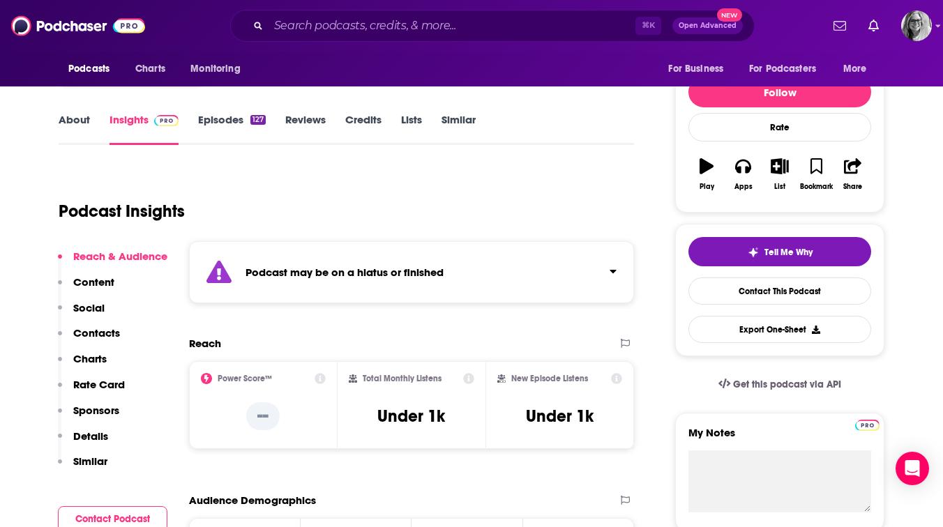
scroll to position [155, 0]
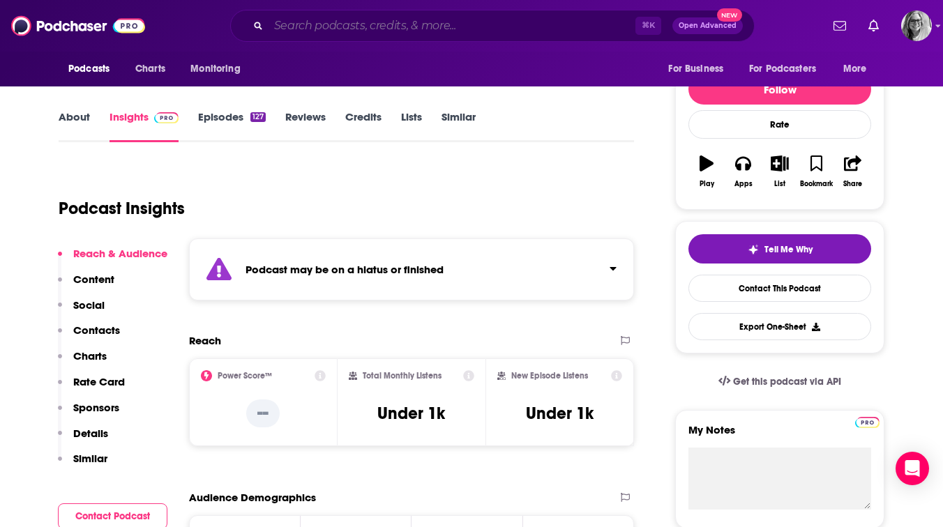
click at [301, 33] on input "Search podcasts, credits, & more..." at bounding box center [451, 26] width 367 height 22
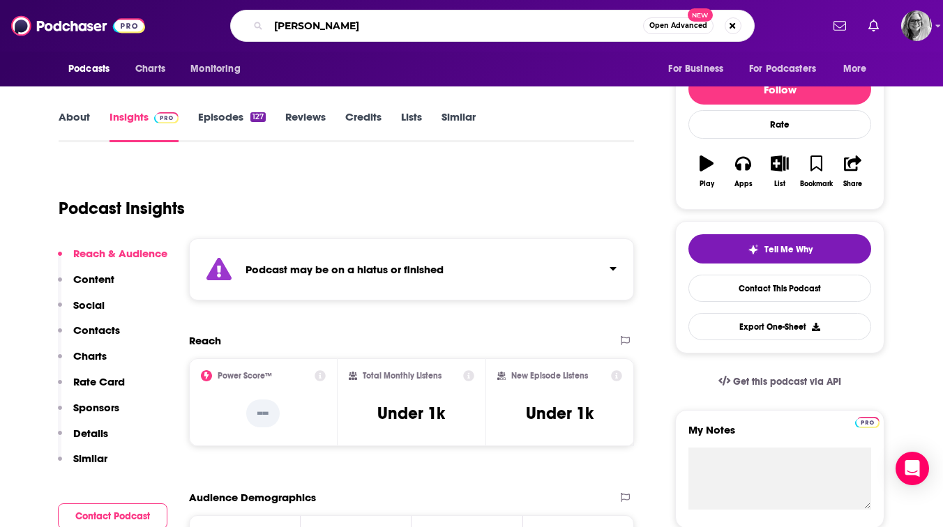
type input "[PERSON_NAME]"
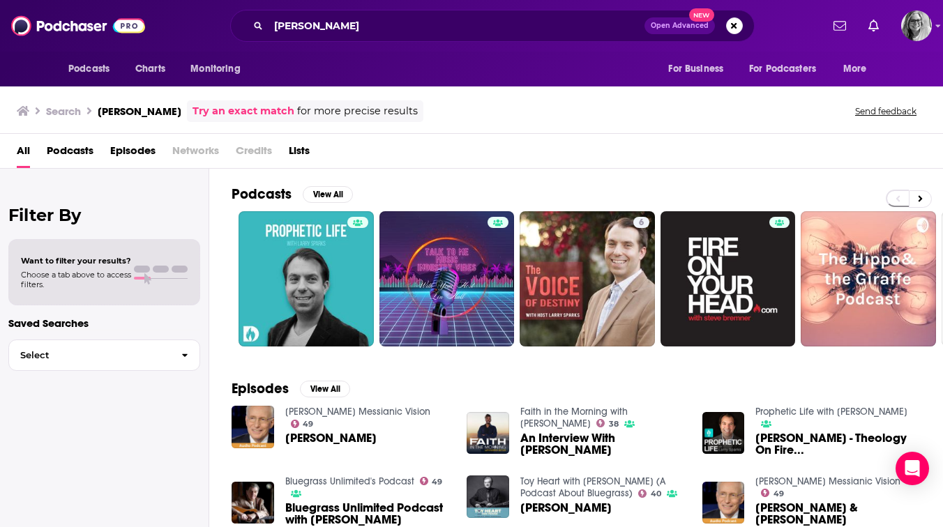
click at [72, 151] on span "Podcasts" at bounding box center [70, 153] width 47 height 29
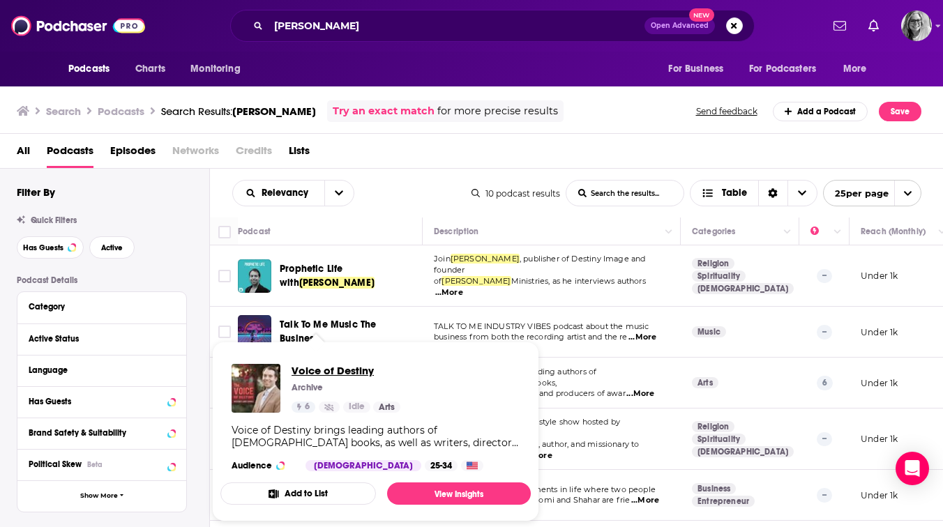
click at [320, 372] on span "Voice of Destiny" at bounding box center [345, 370] width 109 height 13
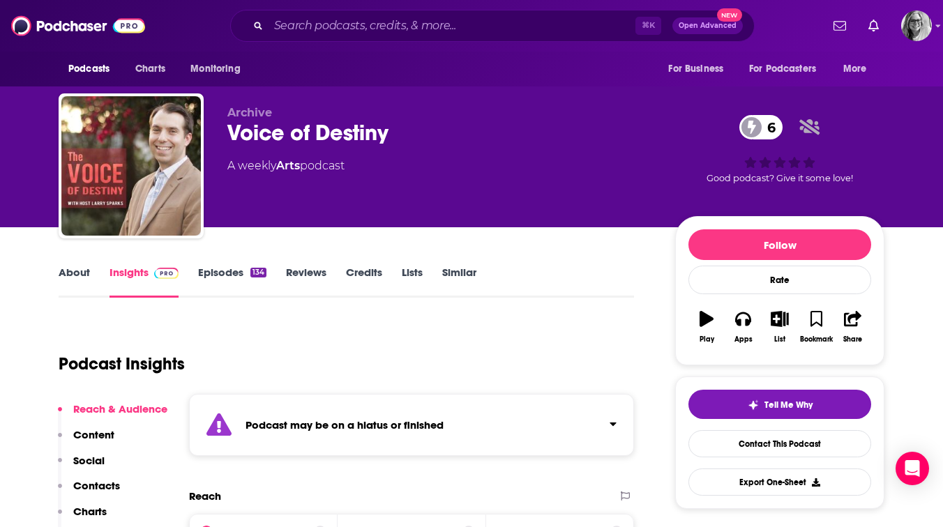
scroll to position [74, 0]
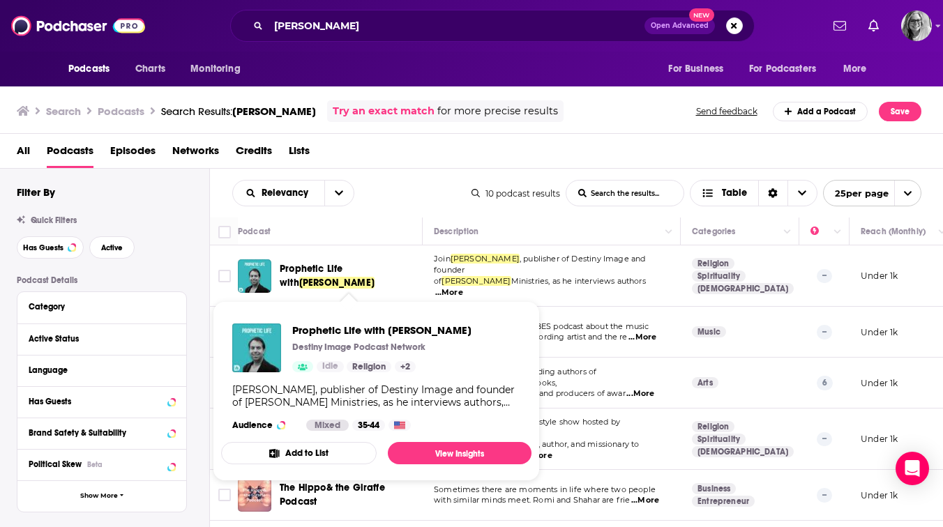
click at [312, 264] on span "Prophetic Life with" at bounding box center [311, 276] width 63 height 26
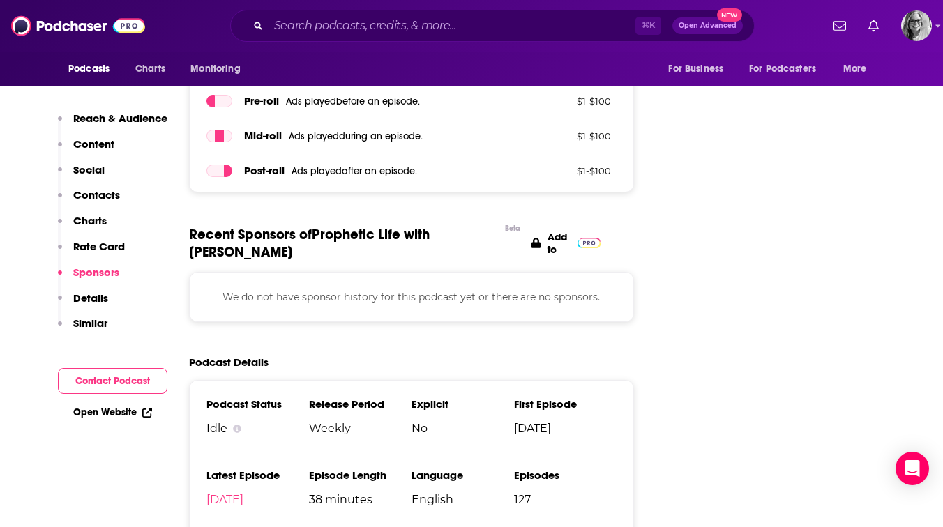
scroll to position [1777, 0]
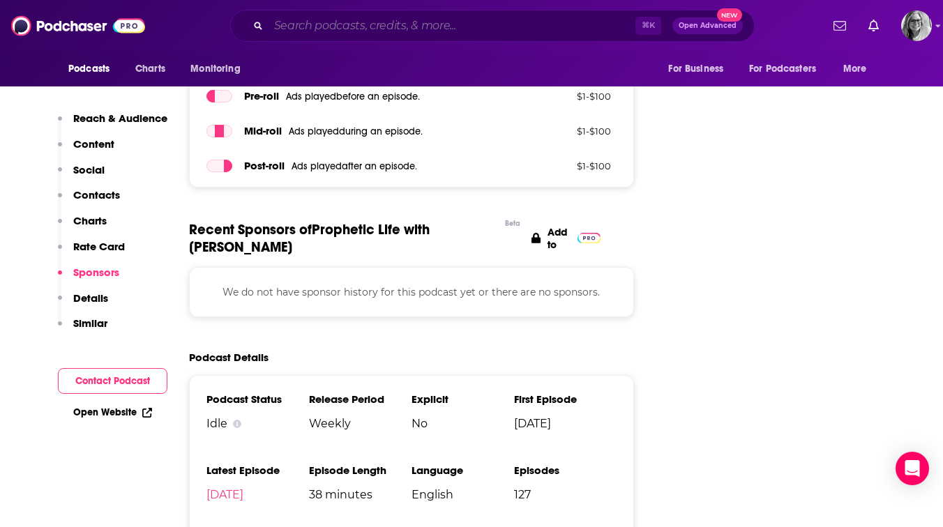
click at [298, 29] on input "Search podcasts, credits, & more..." at bounding box center [451, 26] width 367 height 22
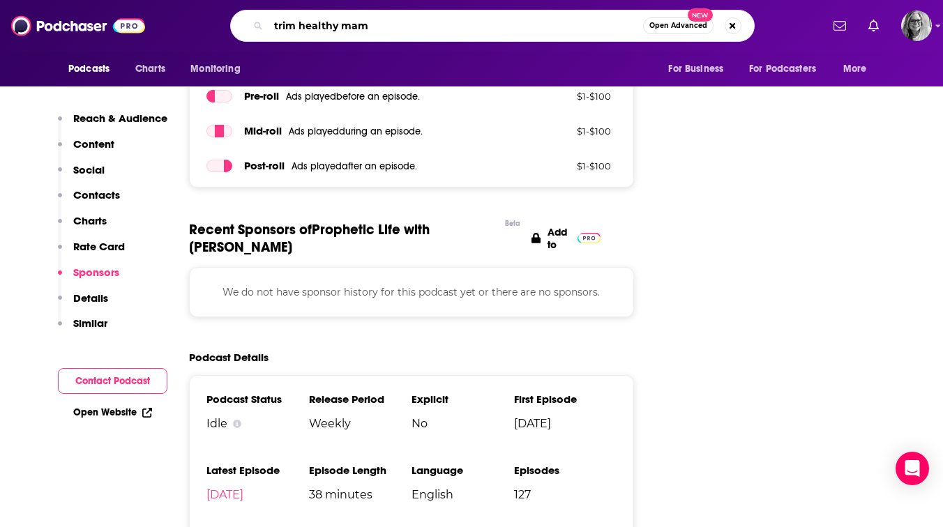
type input "trim healthy mama"
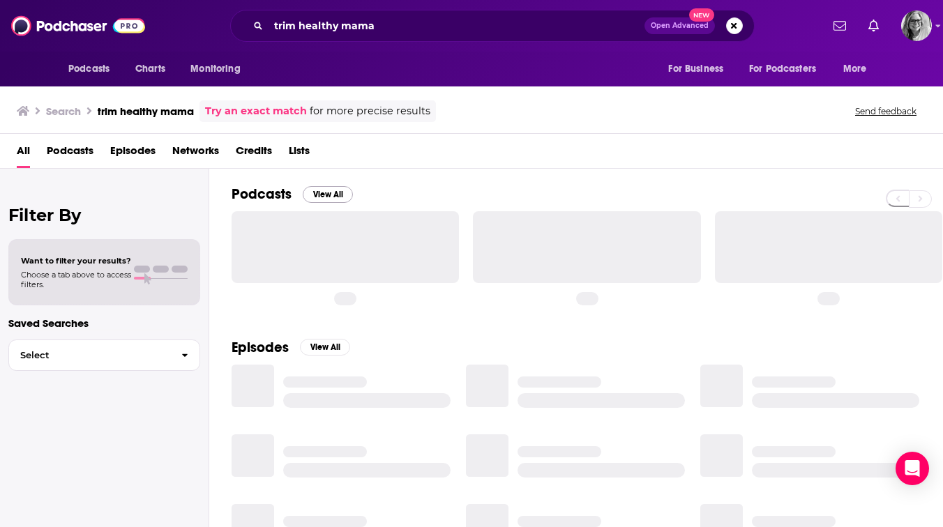
scroll to position [2, 0]
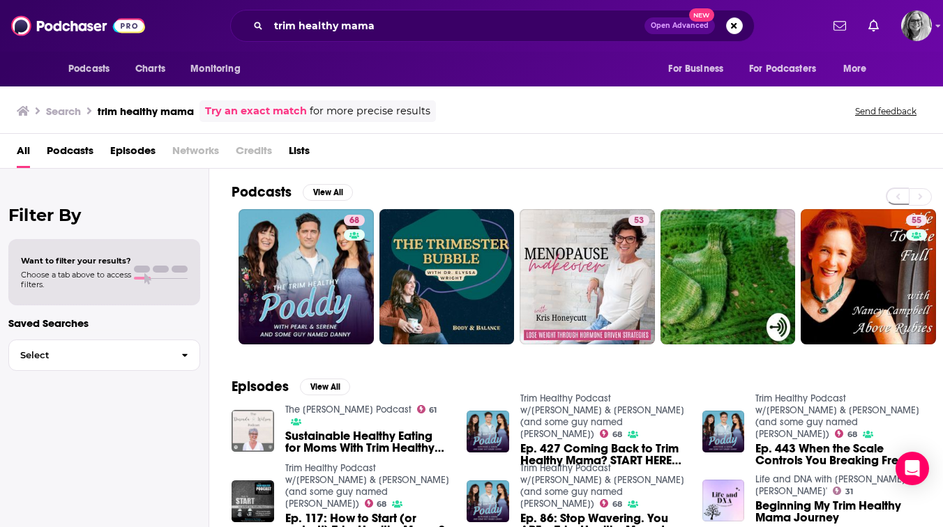
click at [62, 146] on span "Podcasts" at bounding box center [70, 153] width 47 height 29
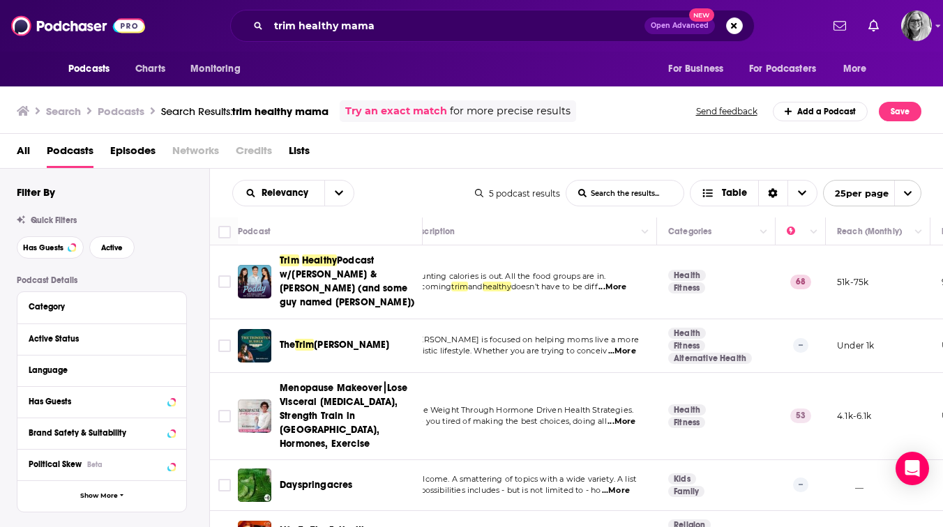
scroll to position [4, 24]
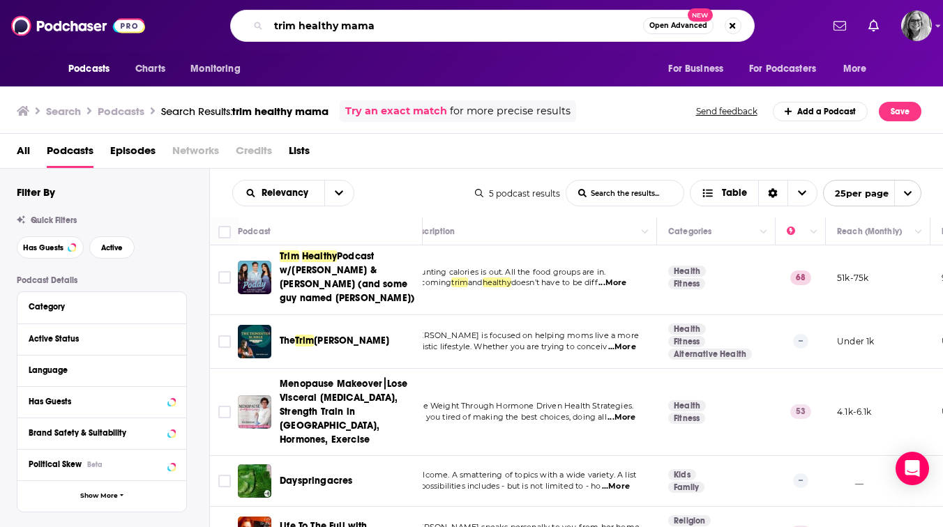
click at [314, 29] on input "trim healthy mama" at bounding box center [455, 26] width 374 height 22
click at [313, 29] on input "trim healthy mama" at bounding box center [455, 26] width 374 height 22
type input "the [PERSON_NAME] show"
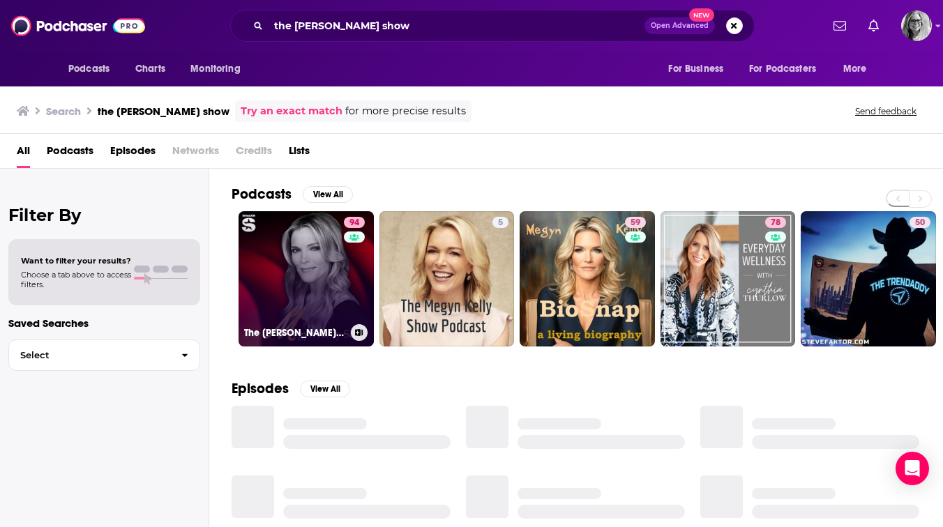
scroll to position [7, 0]
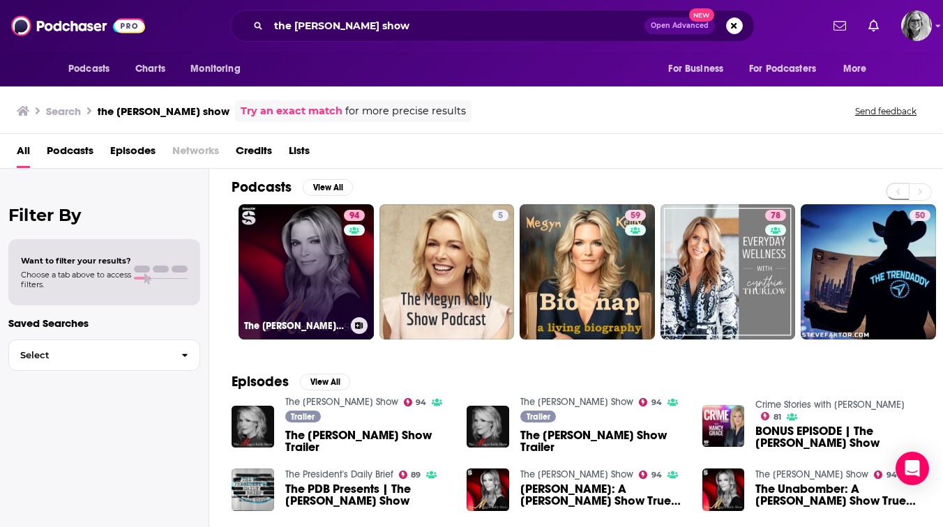
click at [312, 281] on link "94 The [PERSON_NAME] Show" at bounding box center [305, 271] width 135 height 135
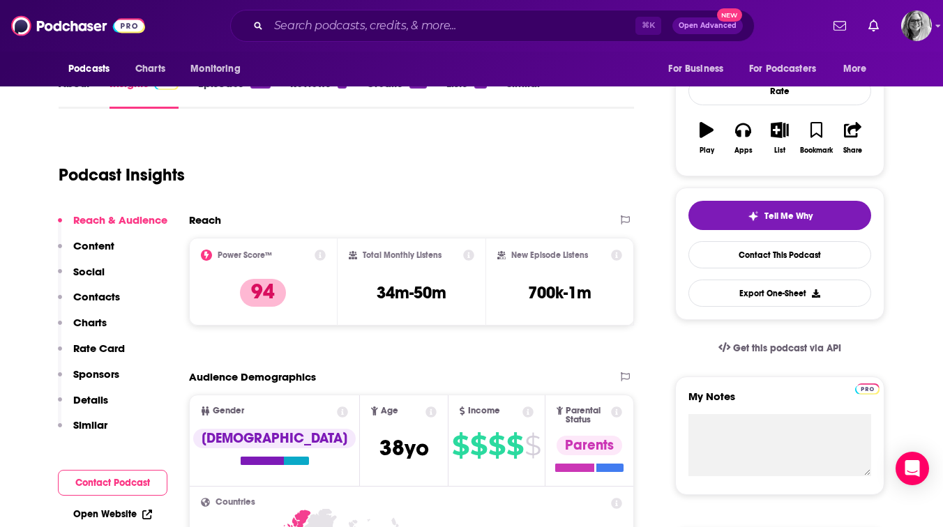
scroll to position [198, 0]
